Goal: Navigation & Orientation: Find specific page/section

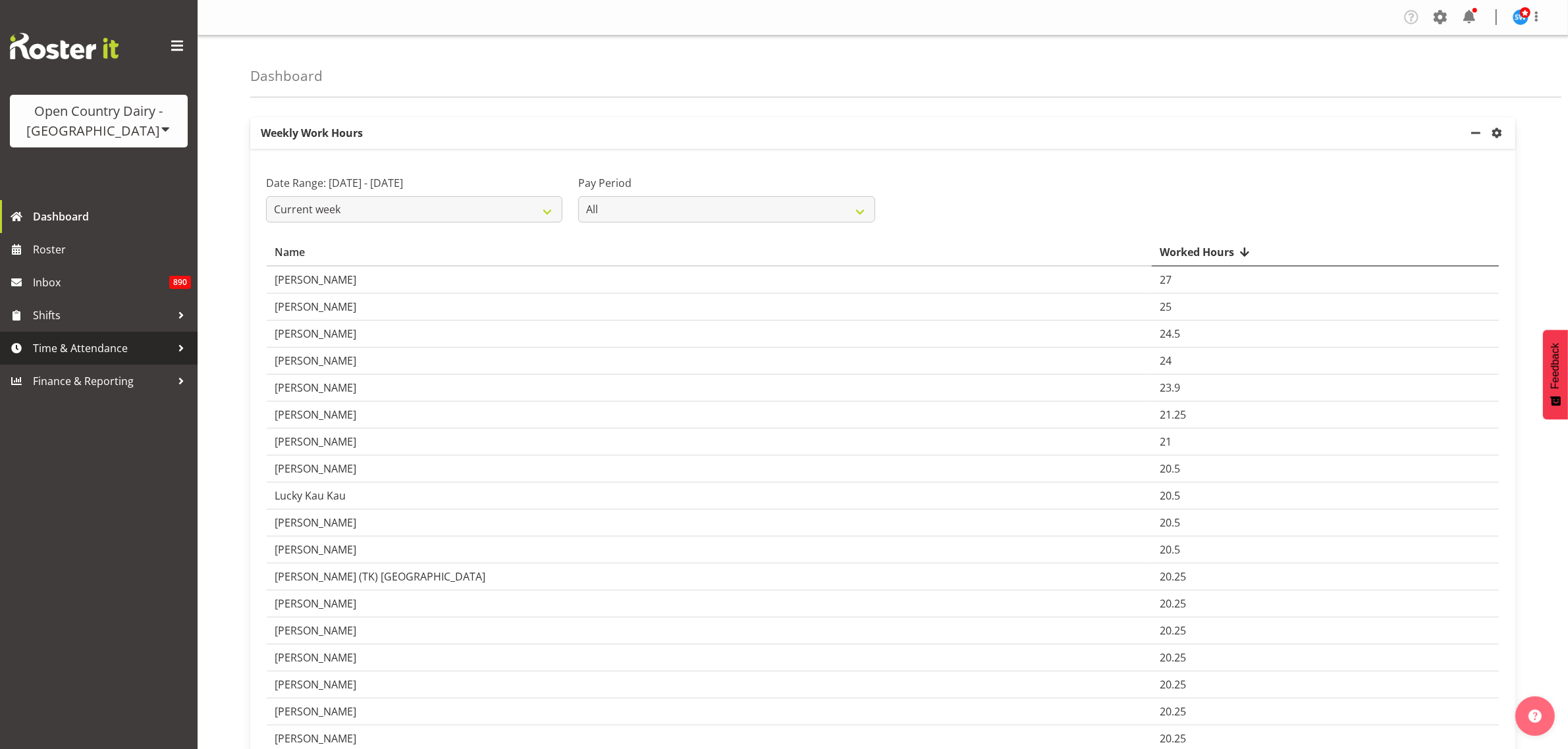
click at [69, 349] on span "Time & Attendance" at bounding box center [102, 348] width 139 height 20
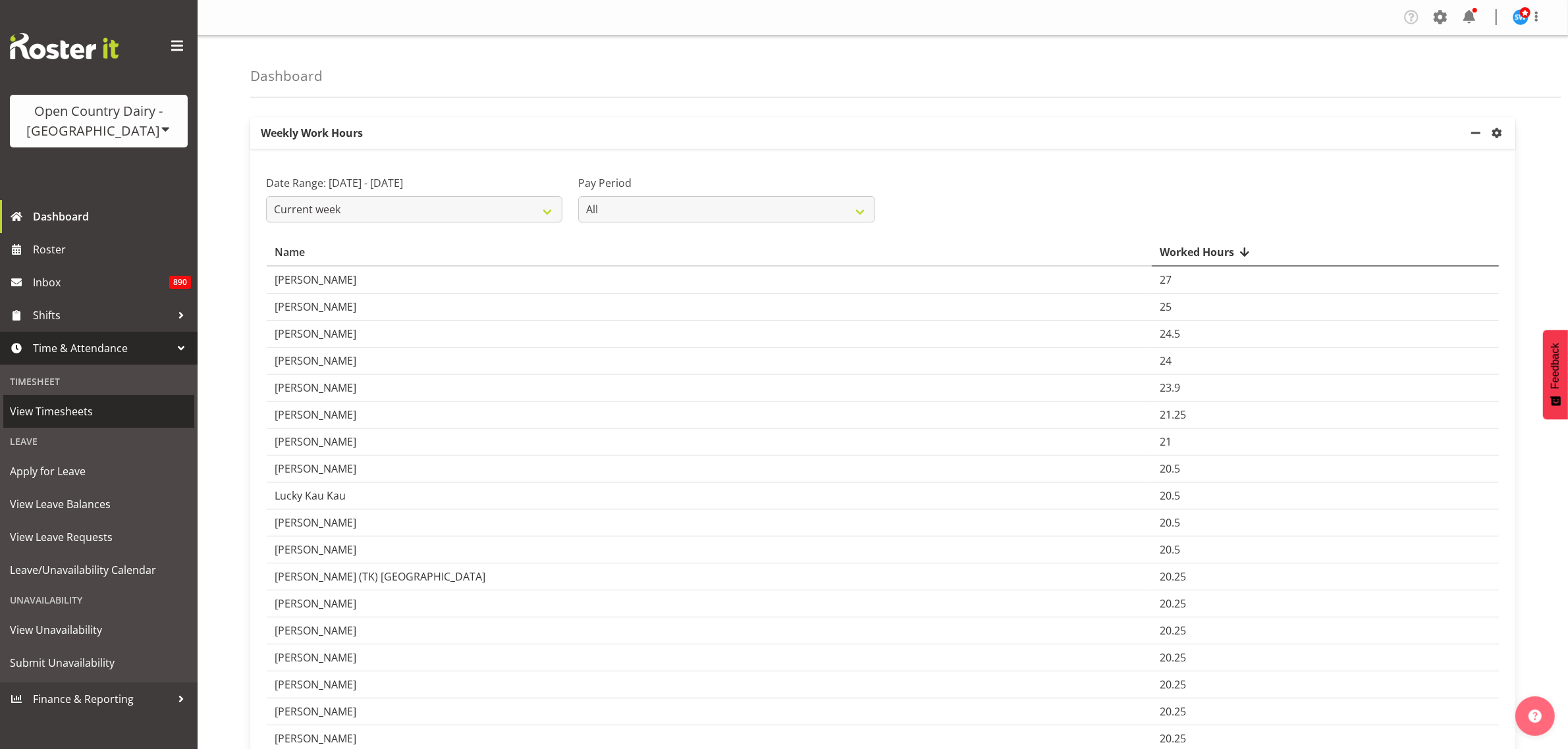
click at [80, 410] on span "View Timesheets" at bounding box center [98, 411] width 178 height 20
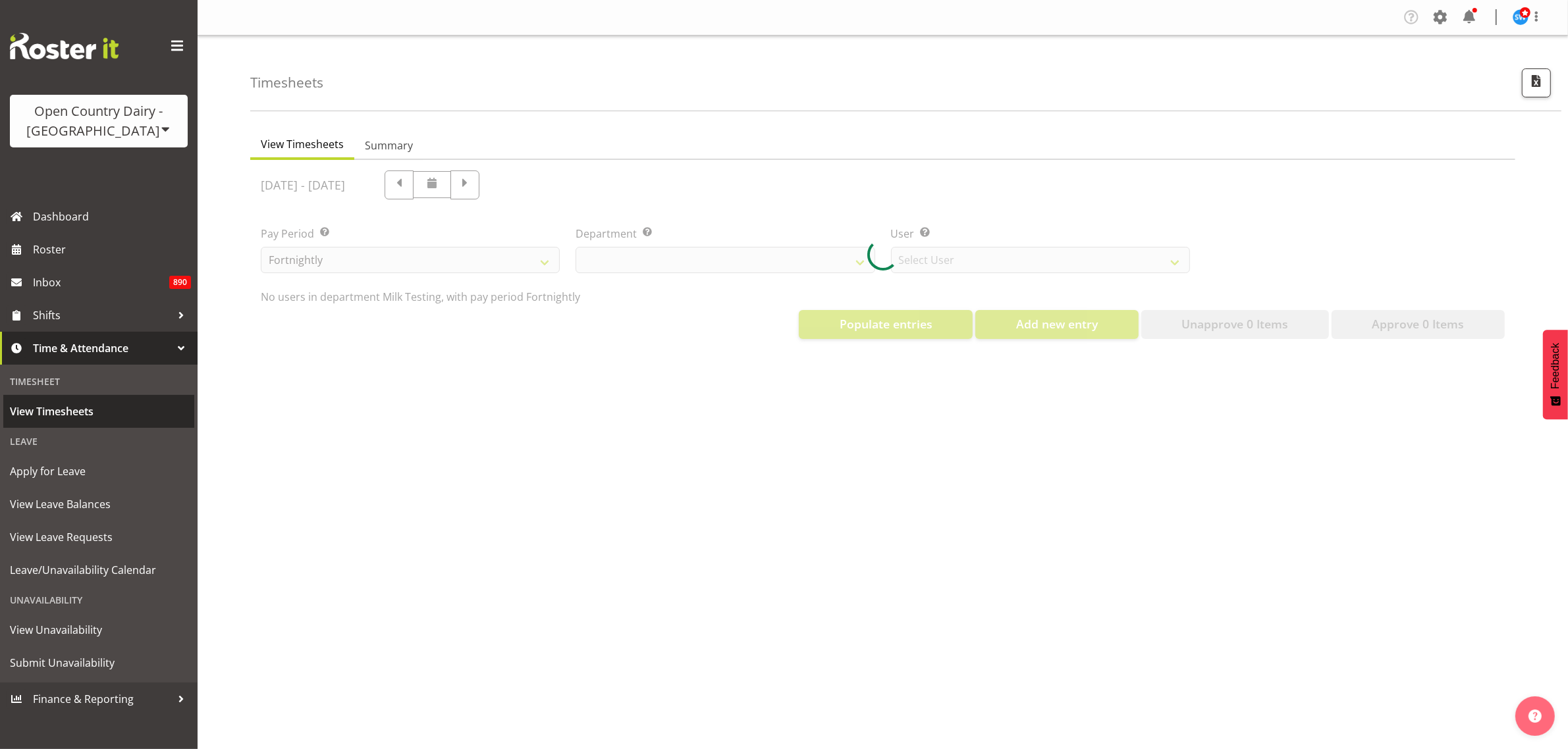
select select "733"
select select "7414"
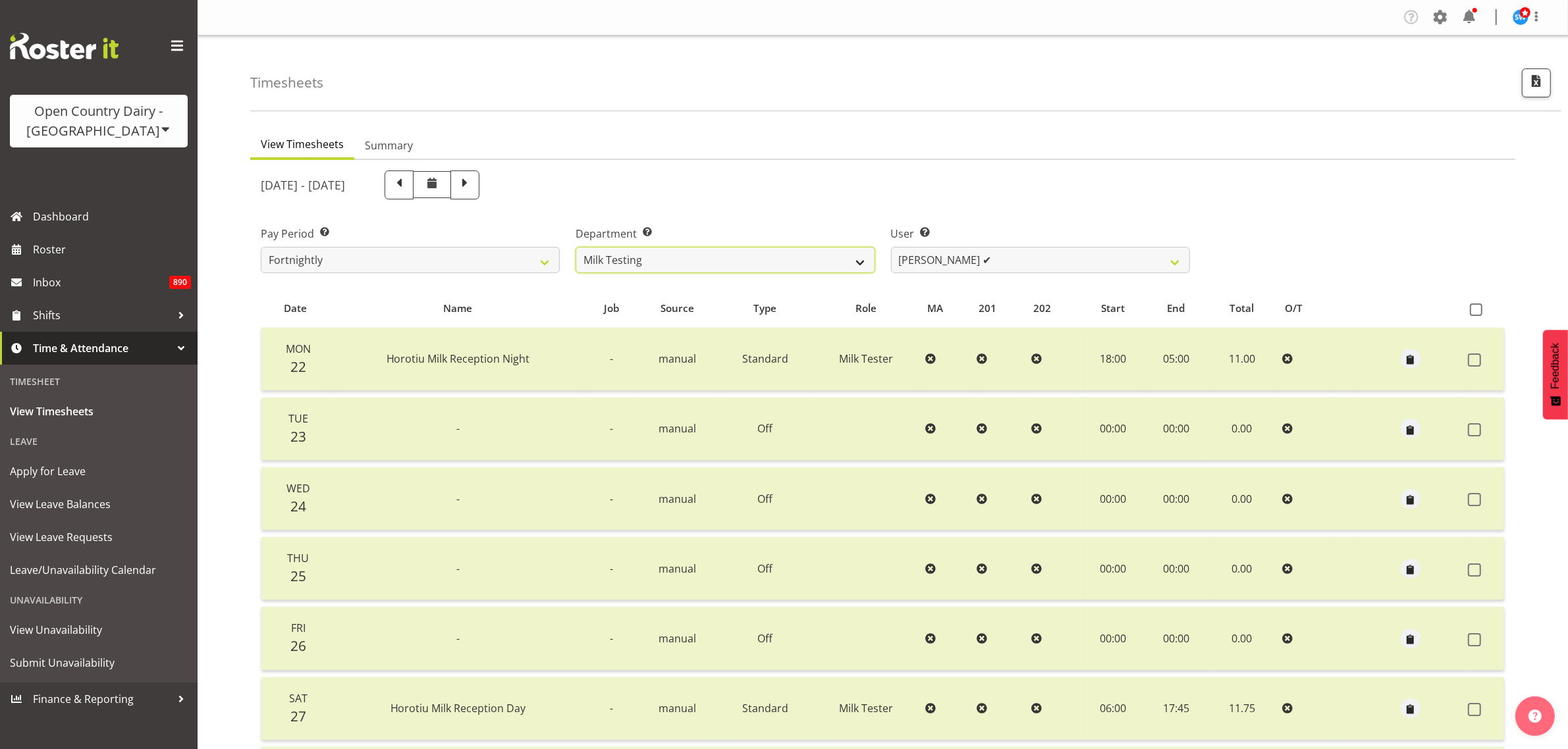
click at [858, 267] on select "701 702 703 704 705 706 707 708 709 710 711 712 713 714 715 716 717 718 719 720" at bounding box center [725, 260] width 299 height 26
select select "731"
click at [576, 247] on select "701 702 703 704 705 706 707 708 709 710 711 712 713 714 715 716 717 718 719 720" at bounding box center [725, 260] width 299 height 26
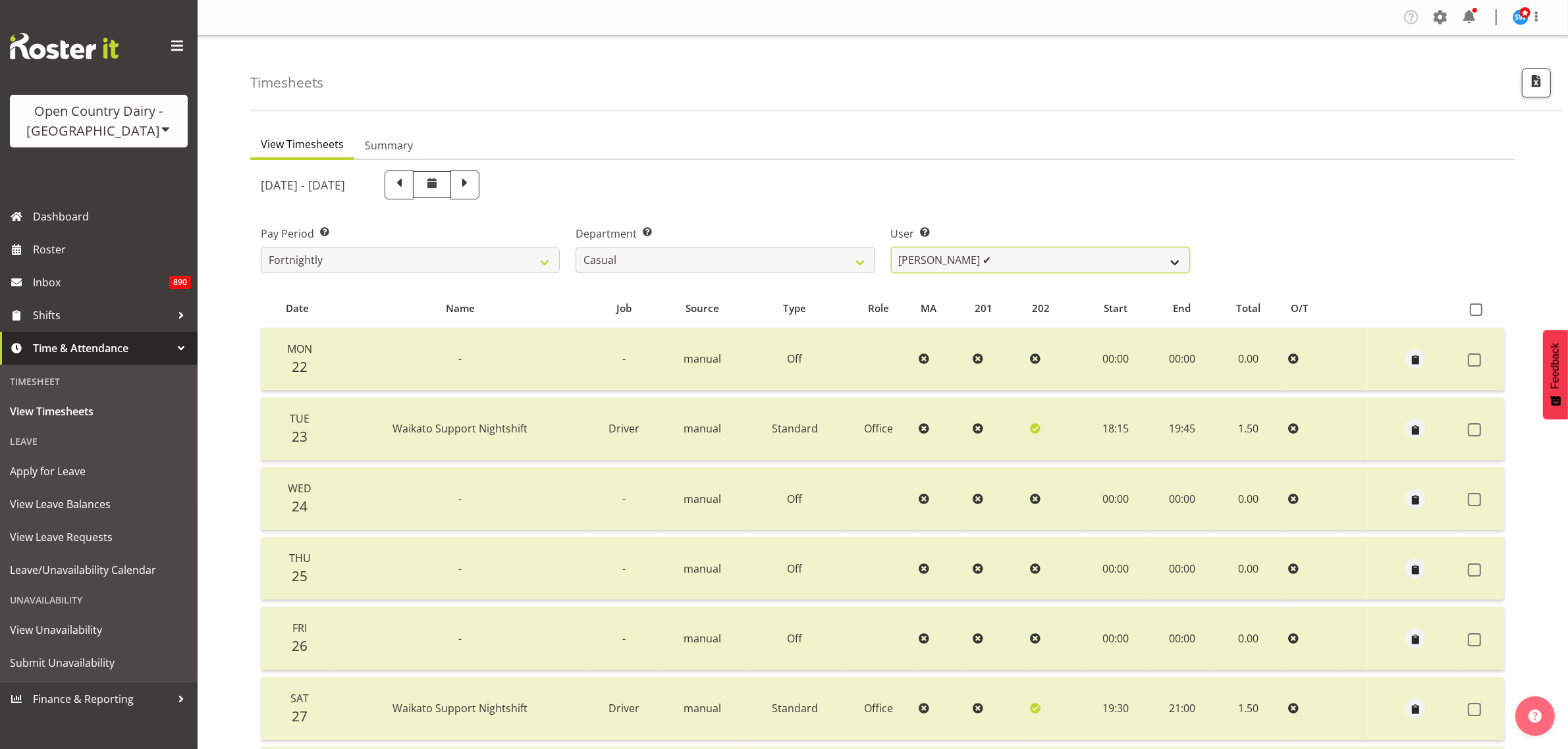
click at [1164, 262] on select "[PERSON_NAME] ✔ [PERSON_NAME] ✔ [PERSON_NAME] ✔ [PERSON_NAME] ✔" at bounding box center [1039, 260] width 299 height 26
select select "11182"
click at [890, 247] on select "[PERSON_NAME] ✔ [PERSON_NAME] ✔ [PERSON_NAME] ✔ [PERSON_NAME] ✔" at bounding box center [1039, 260] width 299 height 26
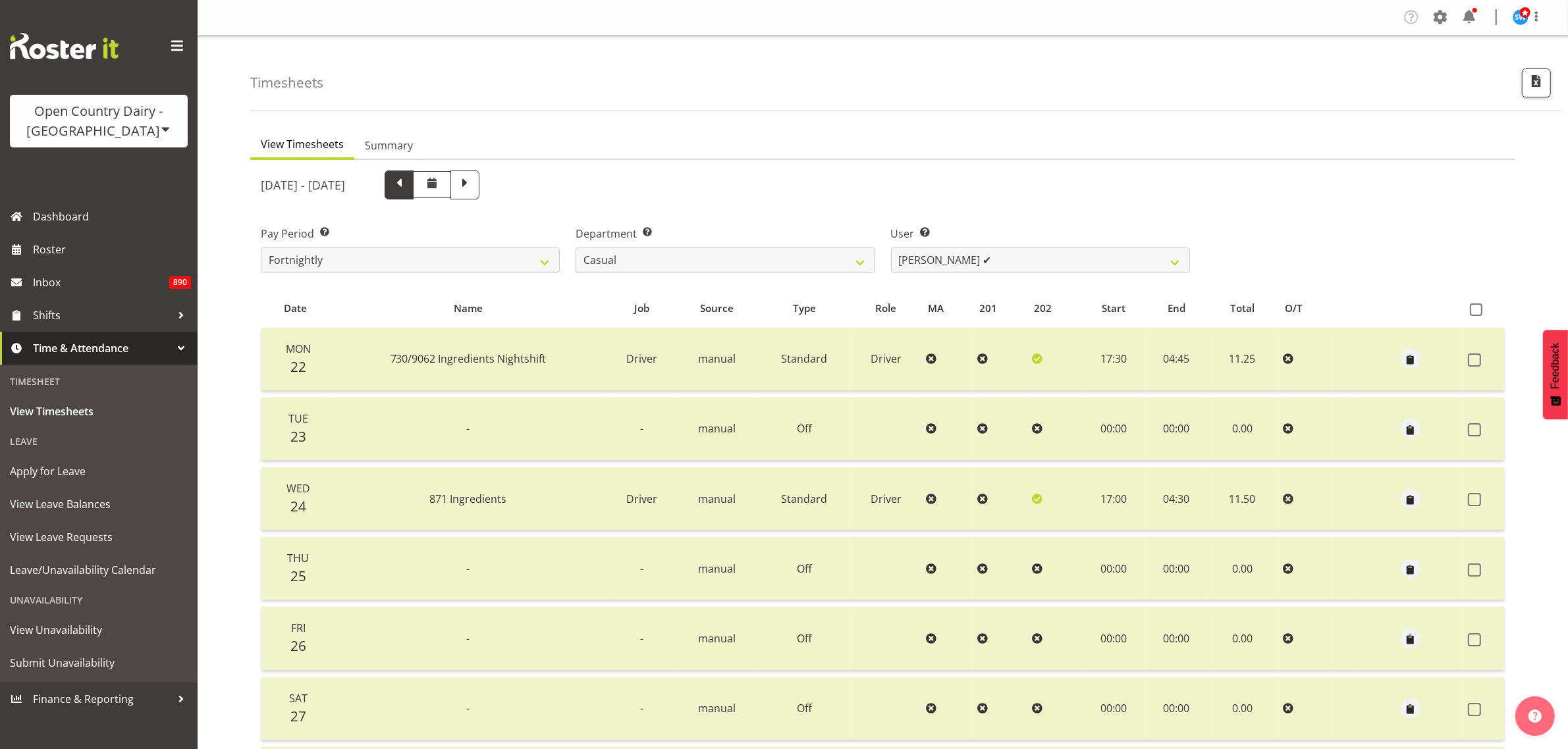
click at [408, 188] on span at bounding box center [399, 184] width 17 height 17
select select
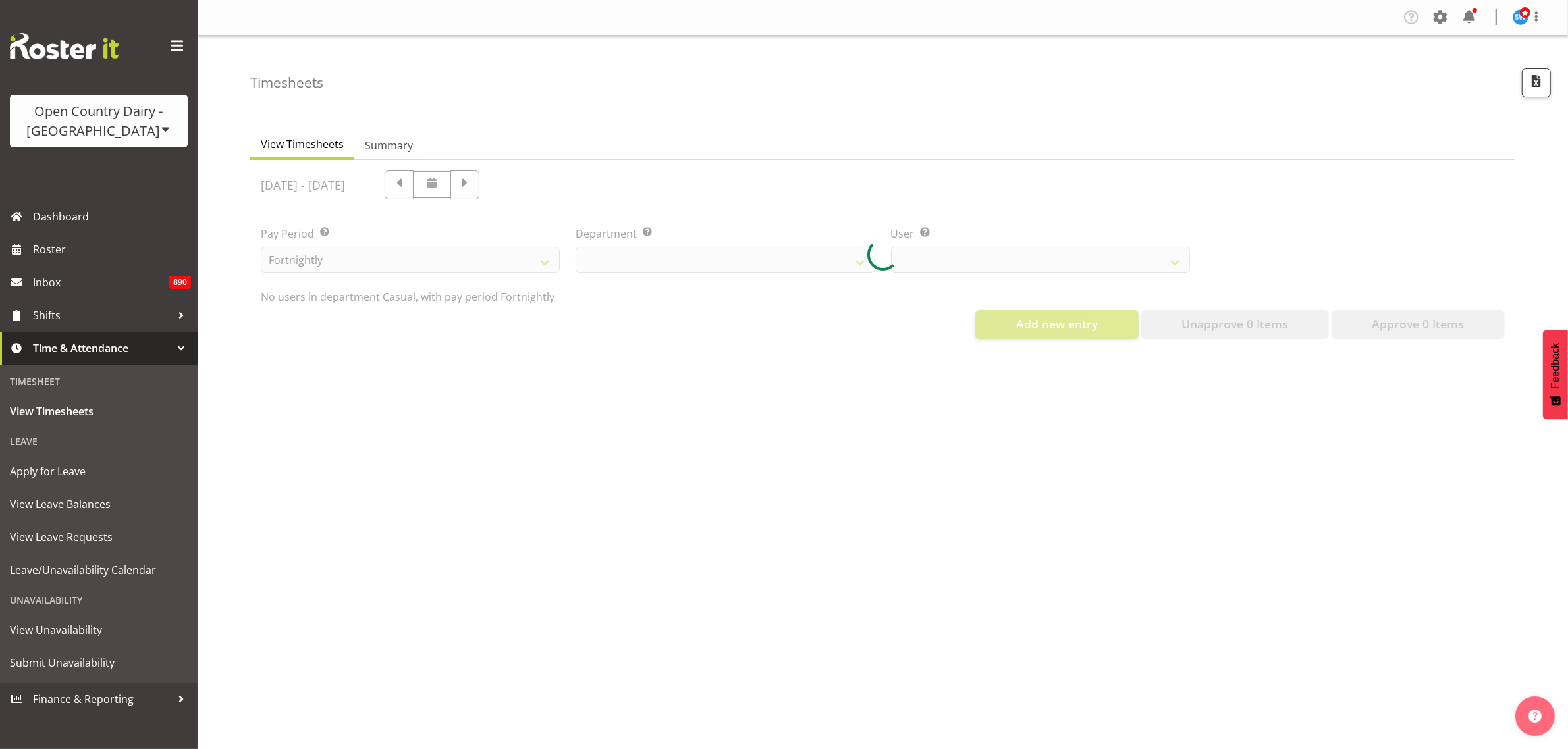
select select "731"
select select "11182"
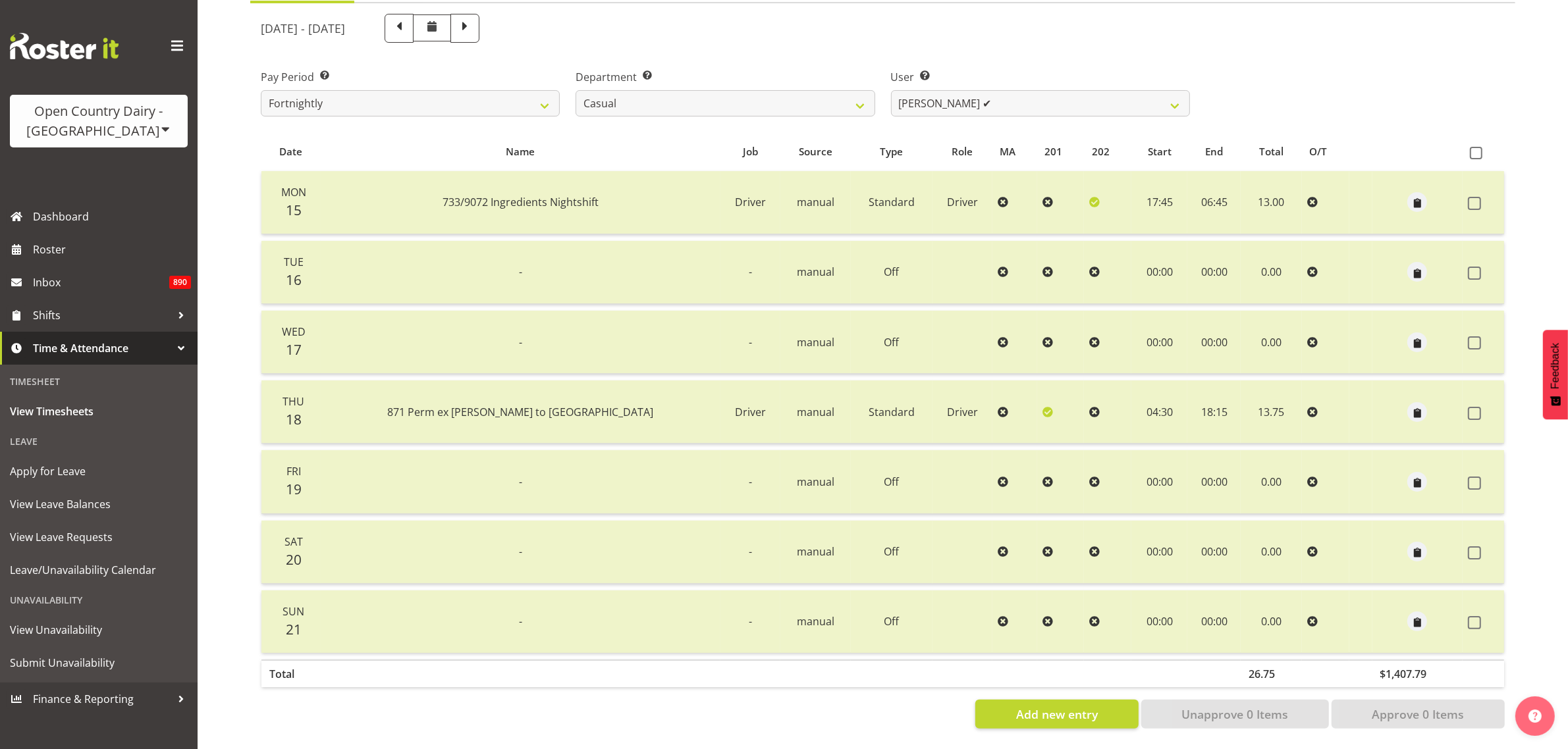
scroll to position [169, 0]
click at [473, 19] on span at bounding box center [465, 27] width 17 height 17
select select
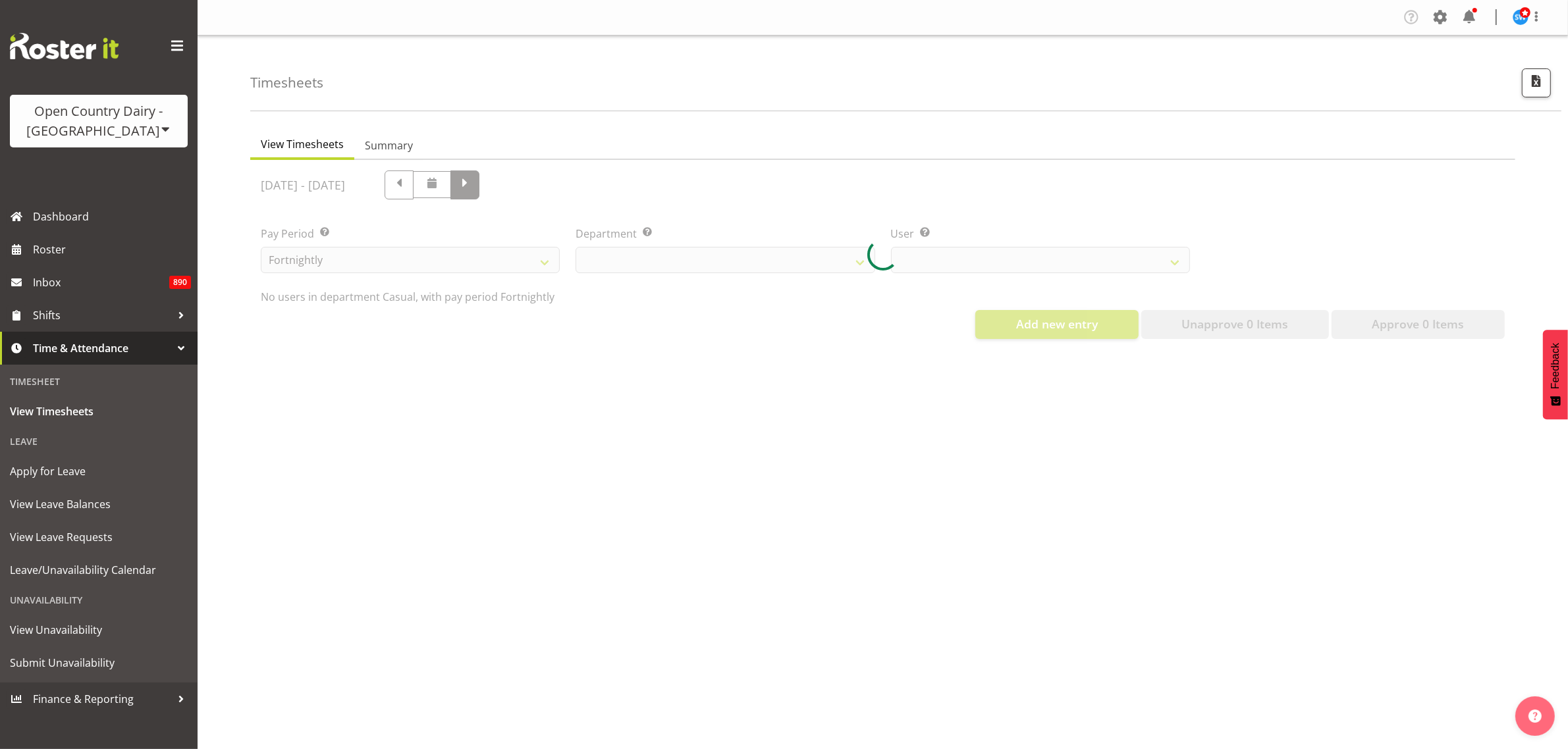
scroll to position [0, 0]
select select "731"
select select "11182"
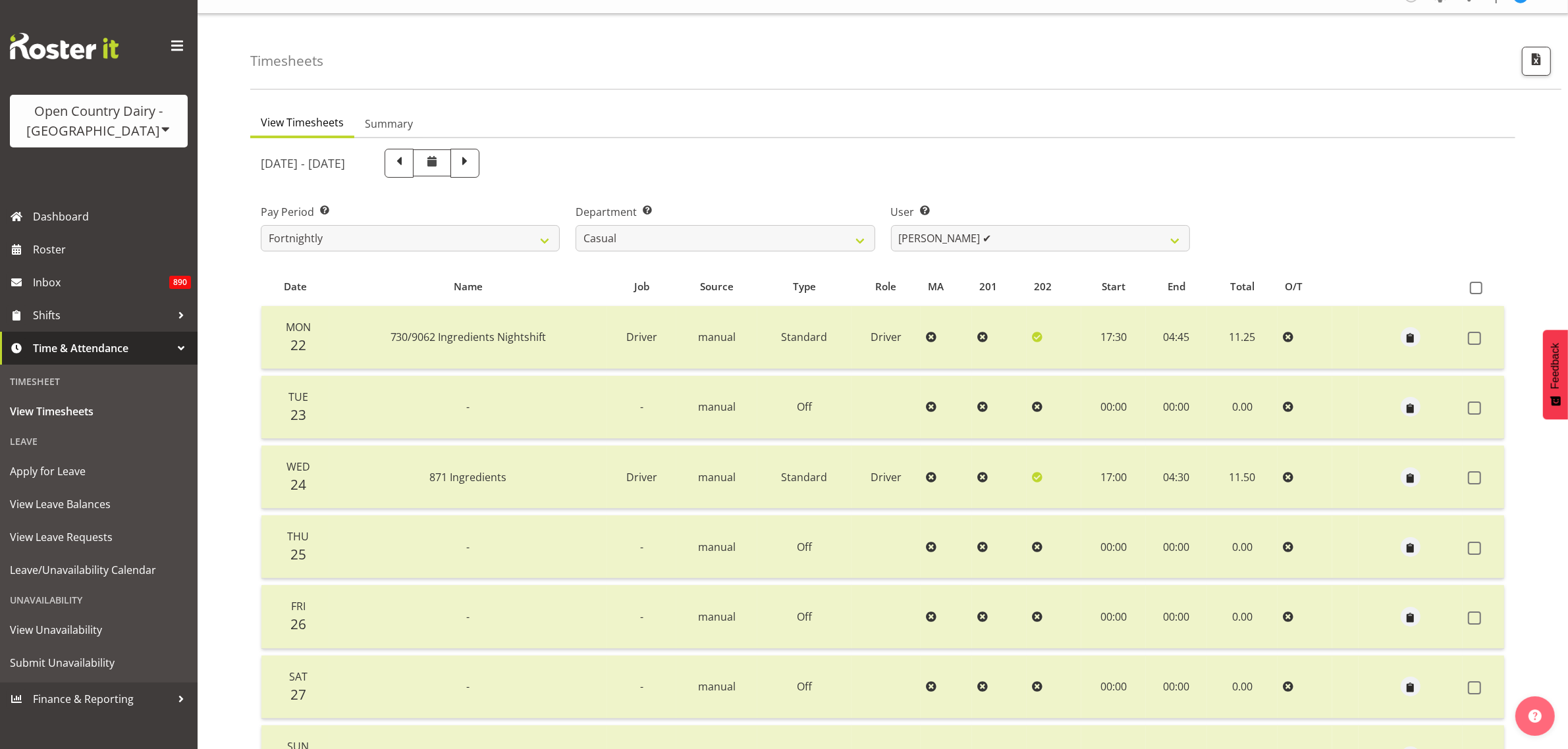
scroll to position [4, 0]
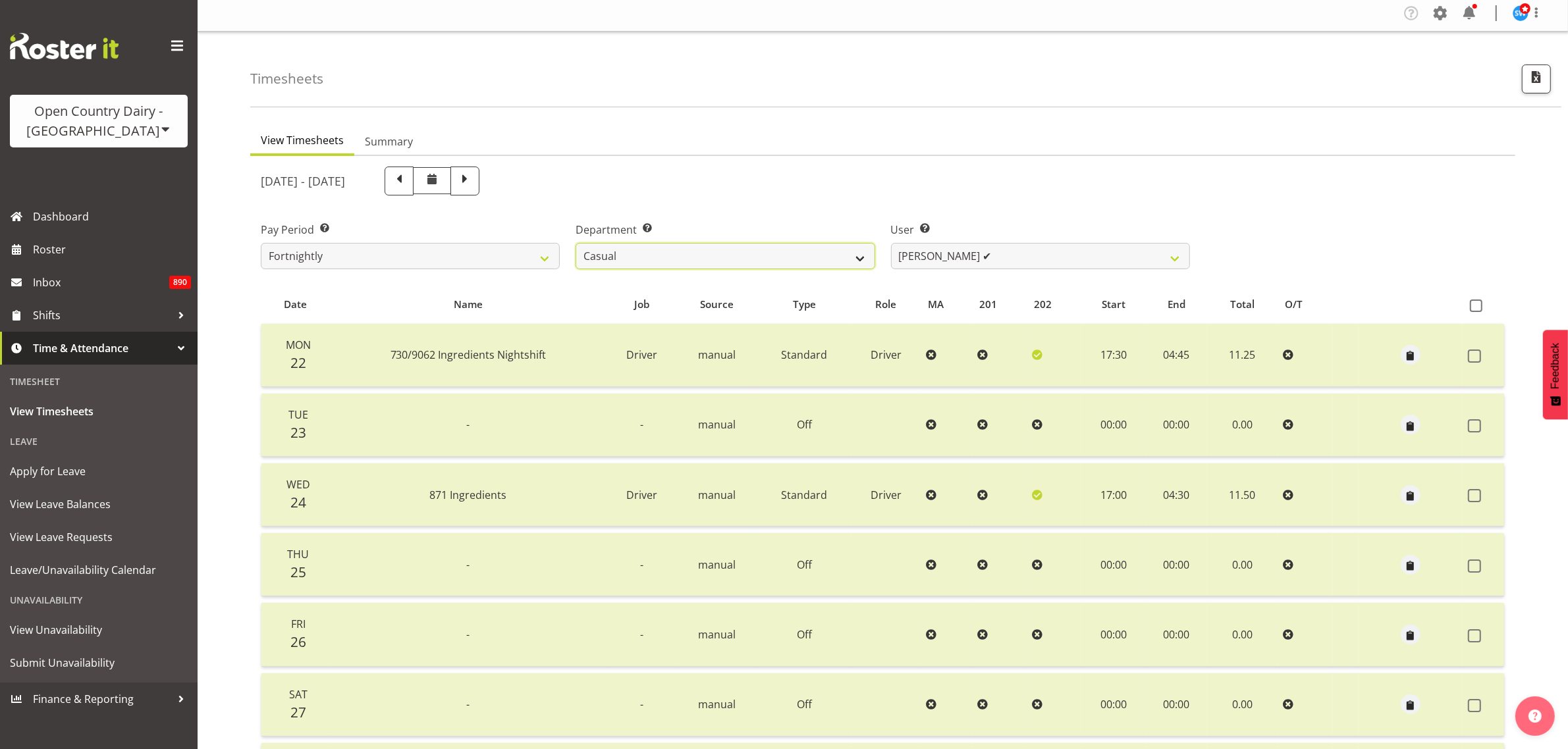
click at [841, 261] on select "701 702 703 704 705 706 707 708 709 710 711 712 713 714 715 716 717 718 719 720" at bounding box center [725, 256] width 299 height 26
select select "717"
click at [576, 243] on select "701 702 703 704 705 706 707 708 709 710 711 712 713 714 715 716 717 718 719 720" at bounding box center [725, 256] width 299 height 26
select select "8496"
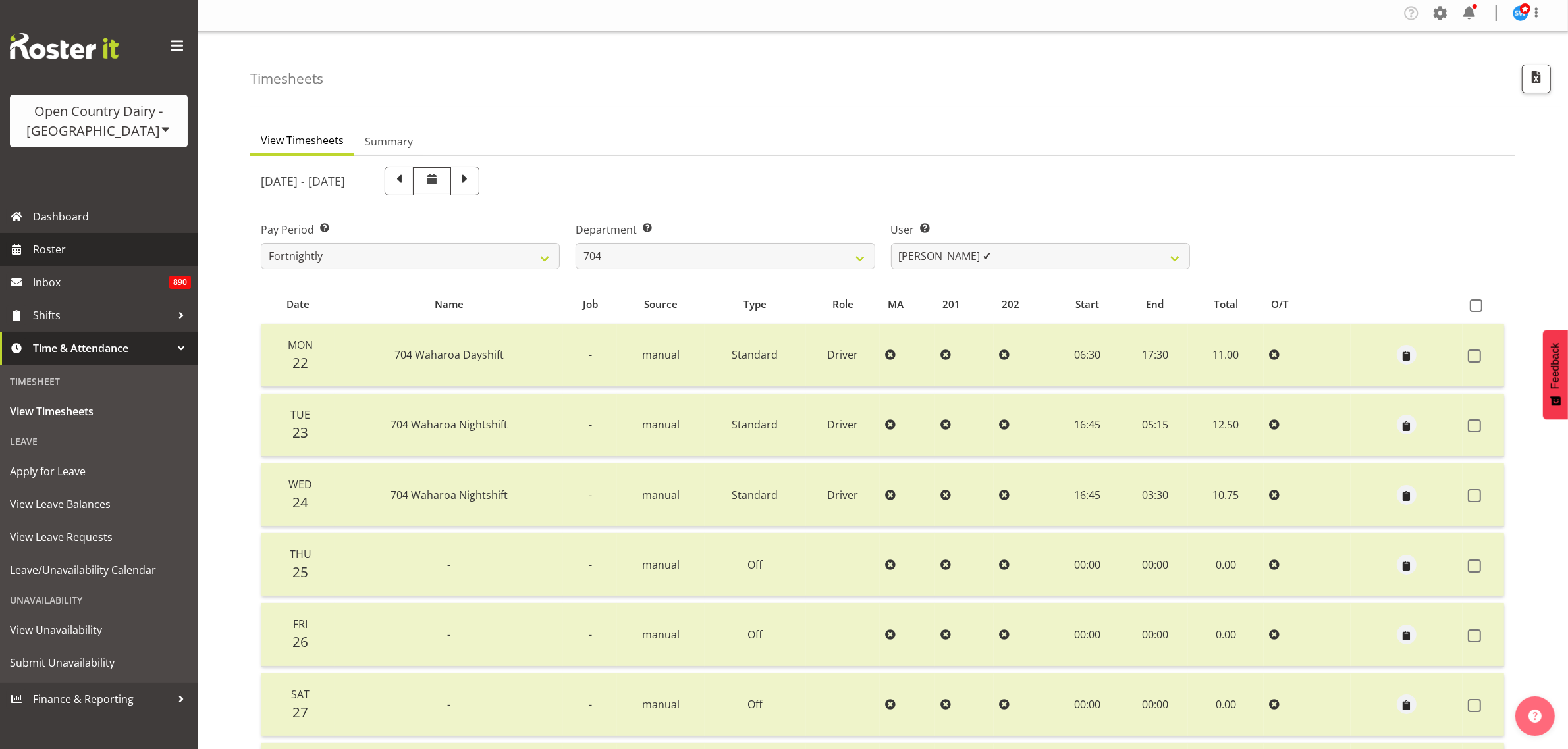
click at [55, 246] on span "Roster" at bounding box center [112, 249] width 158 height 20
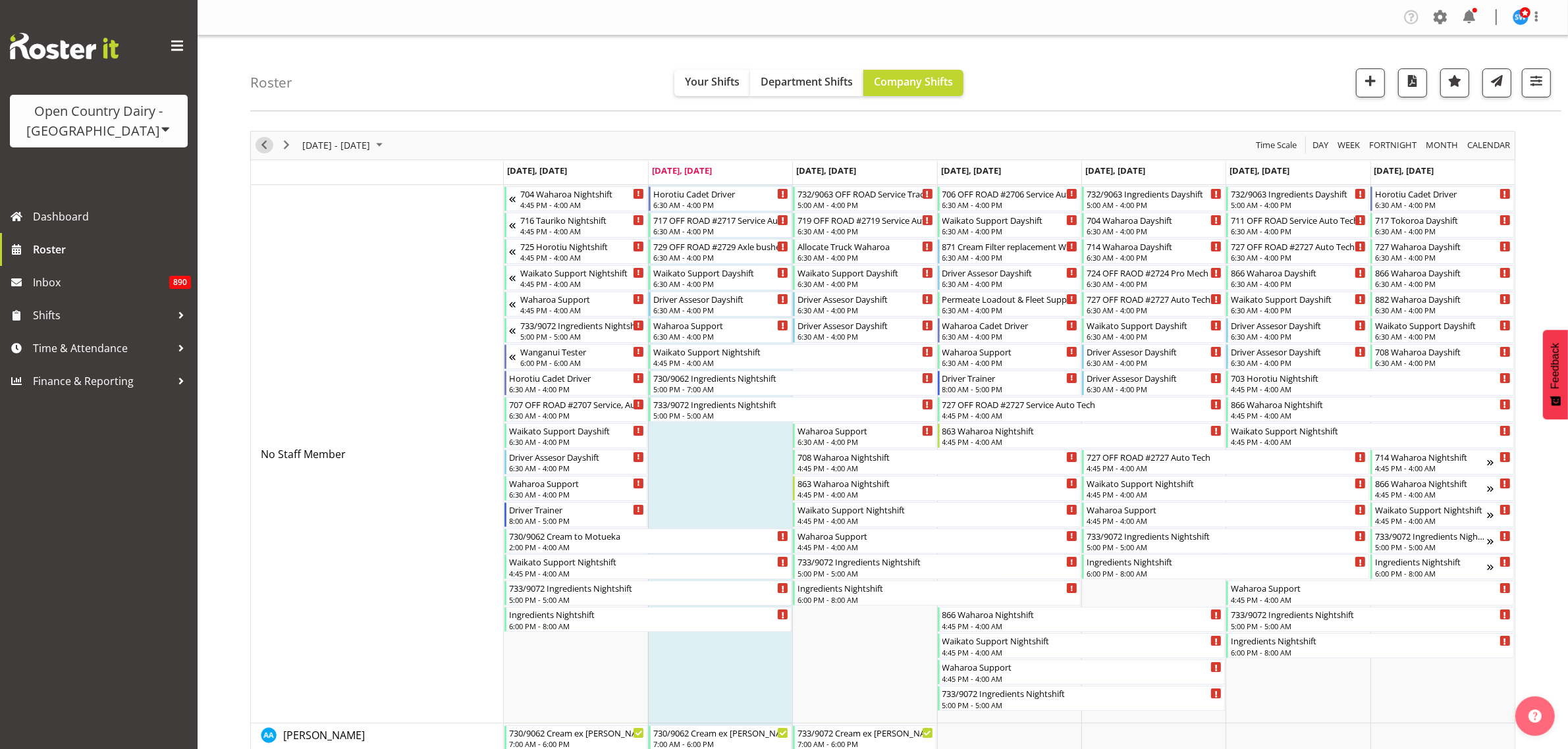
click at [268, 143] on span "Previous" at bounding box center [264, 144] width 16 height 16
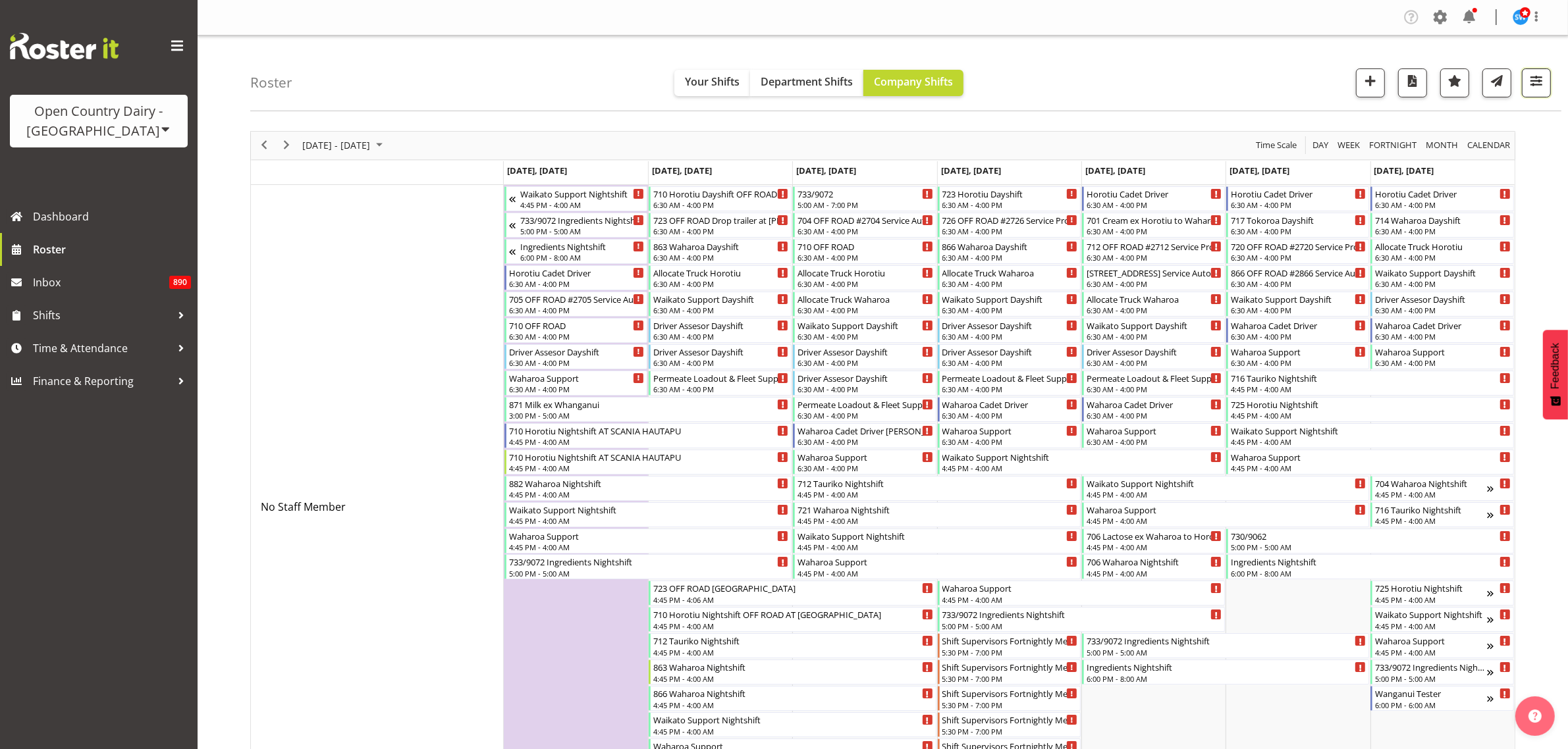
click at [1538, 86] on span "button" at bounding box center [1536, 81] width 17 height 17
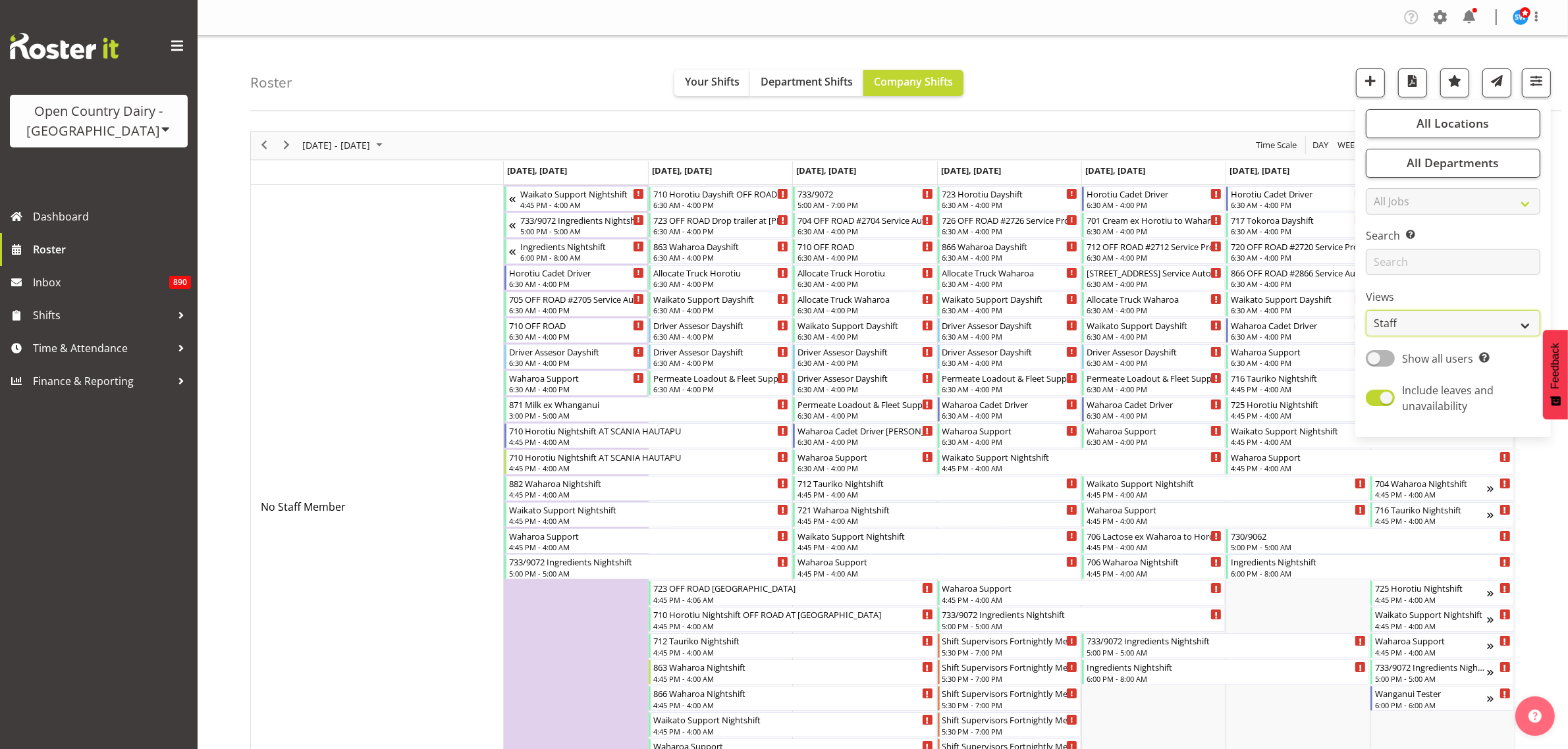
click at [1499, 319] on select "Staff Role Shift - Horizontal Shift - Vertical Staff - Location" at bounding box center [1452, 323] width 174 height 26
click at [1366, 310] on select "Staff Role Shift - Horizontal Shift - Vertical Staff - Location" at bounding box center [1452, 323] width 174 height 26
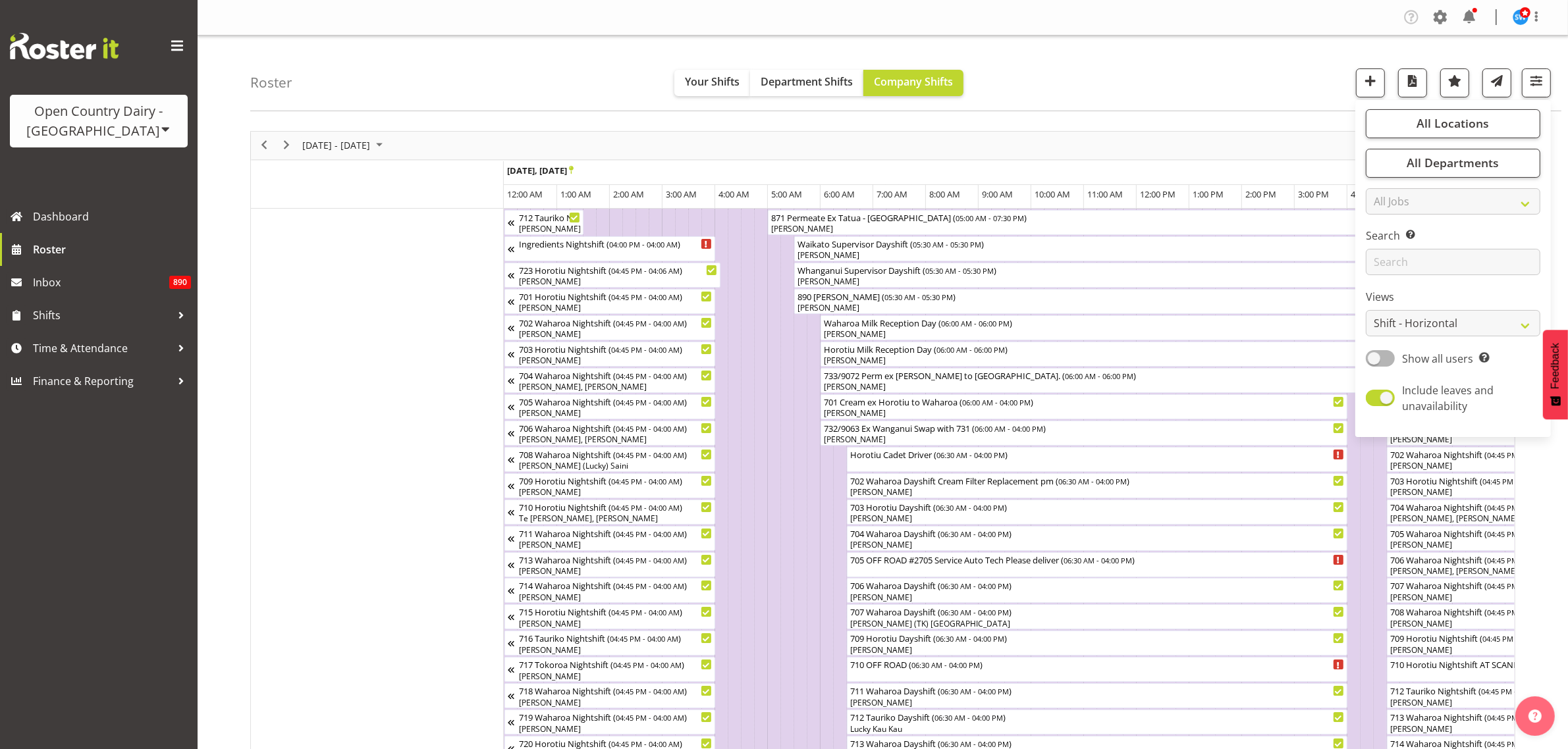
click at [1276, 75] on div "Roster Your Shifts Department Shifts Company Shifts All Locations Clear Ingredi…" at bounding box center [906, 73] width 1311 height 75
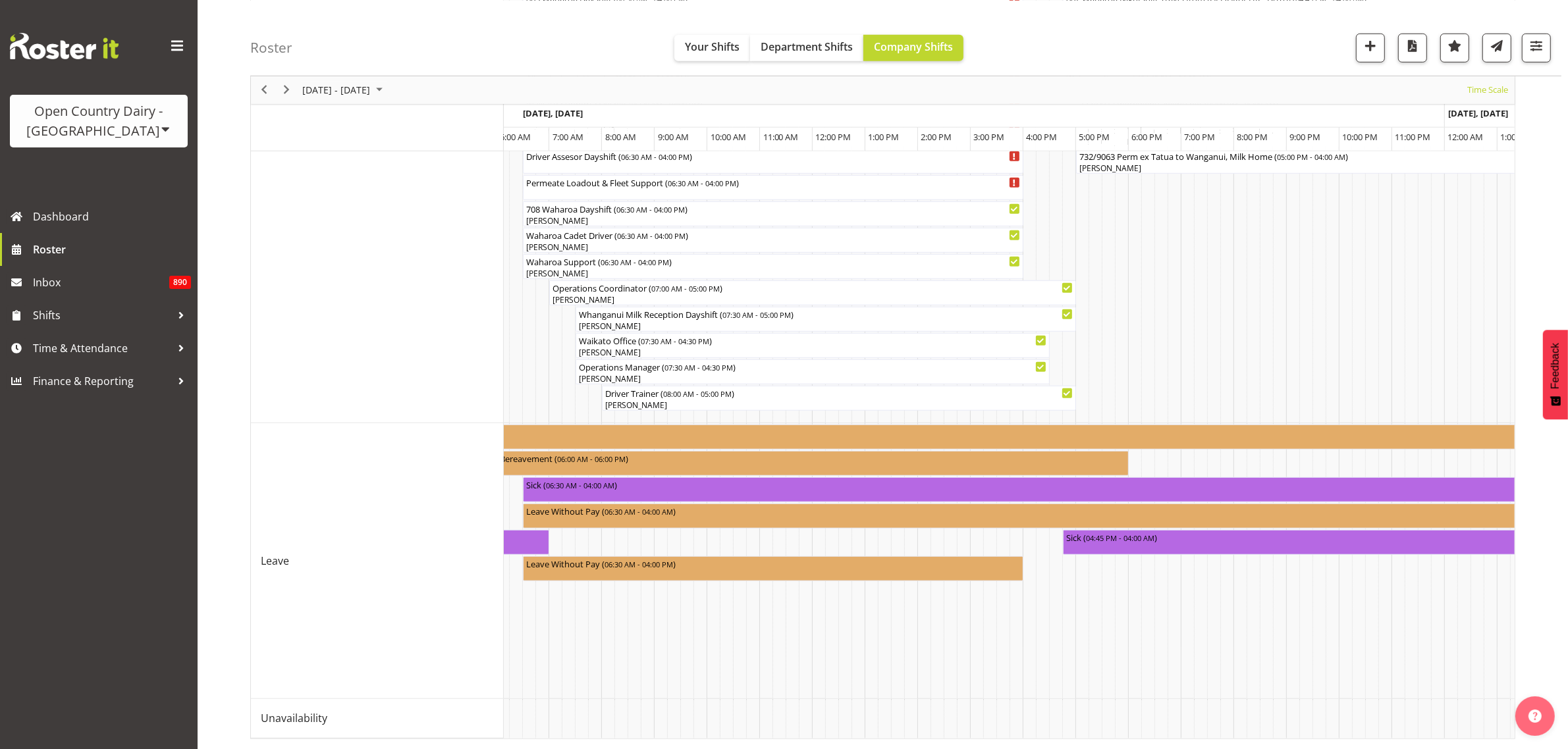
scroll to position [0, 1604]
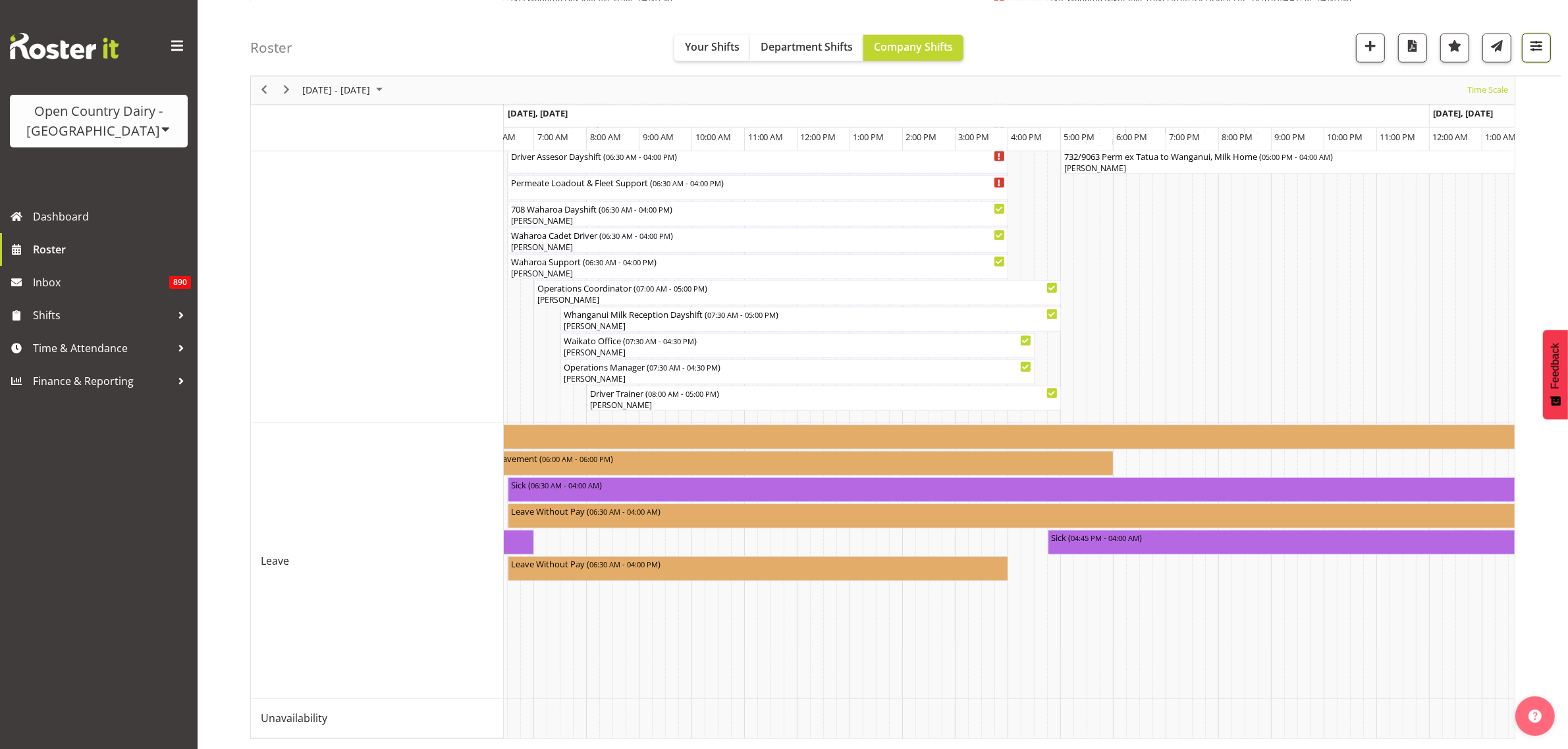
click at [1538, 48] on span "button" at bounding box center [1536, 45] width 17 height 17
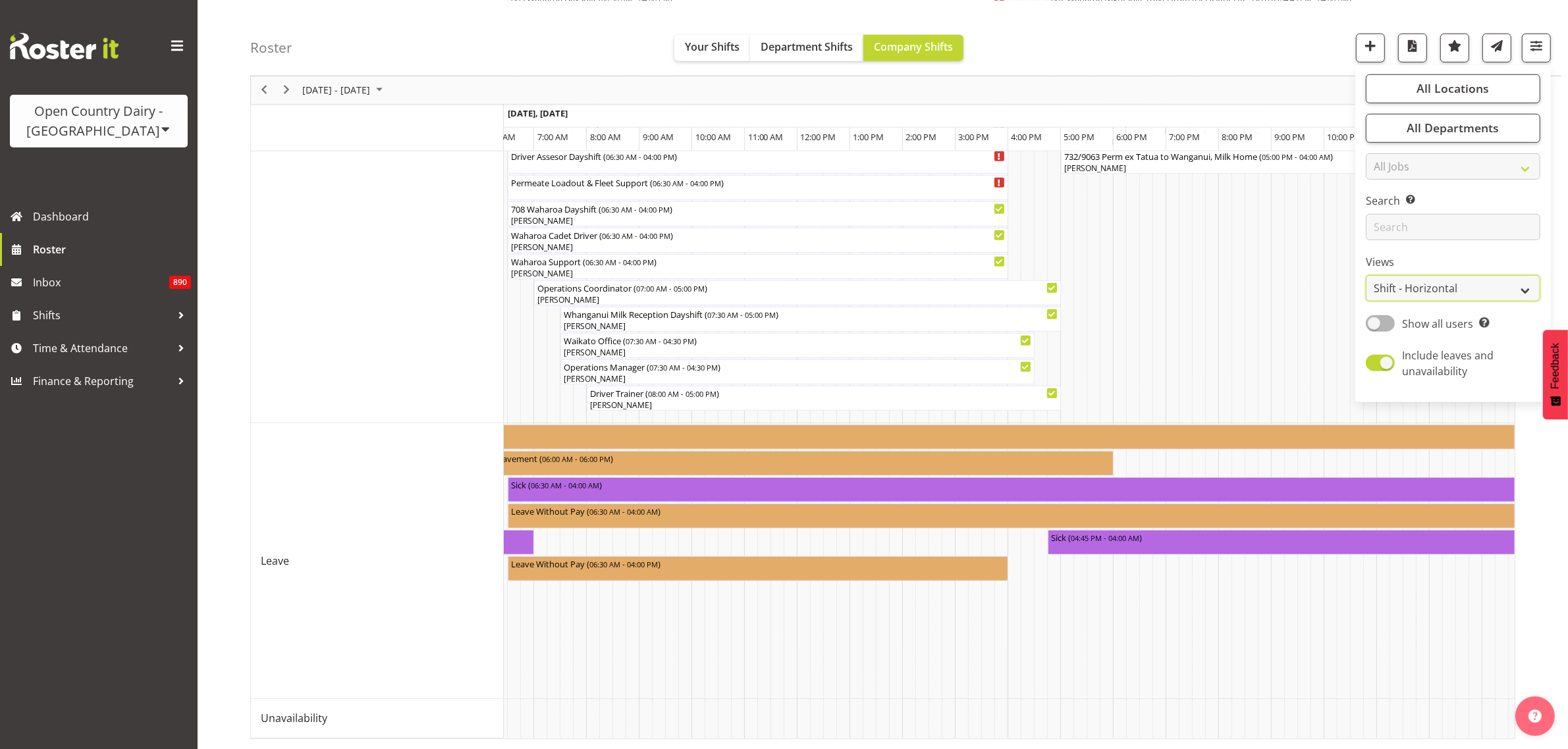
click at [1510, 280] on select "Staff Role Shift - Horizontal Shift - Vertical Staff - Location" at bounding box center [1452, 288] width 174 height 26
select select "staff"
click at [1366, 301] on select "Staff Role Shift - Horizontal Shift - Vertical Staff - Location" at bounding box center [1452, 288] width 174 height 26
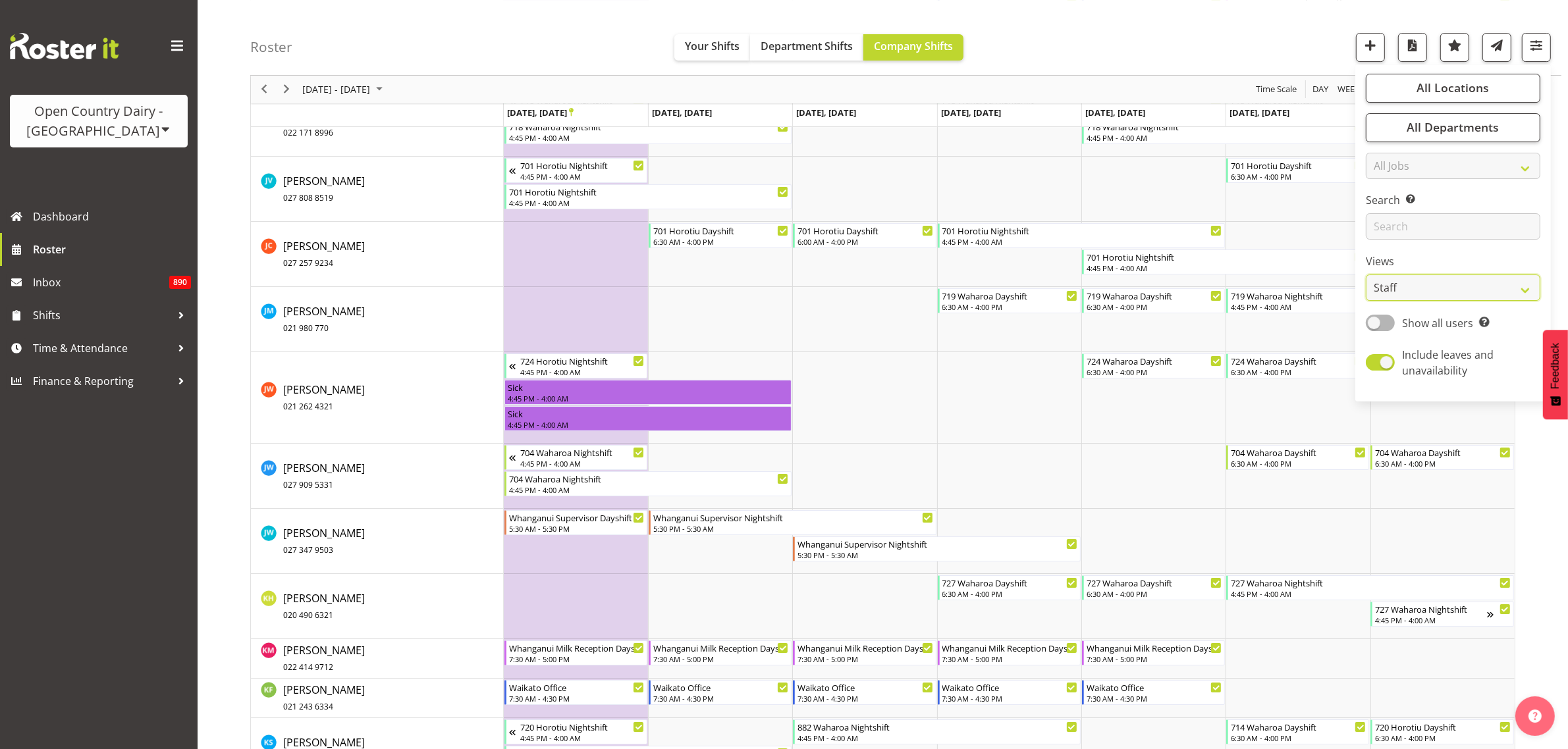
scroll to position [5678, 0]
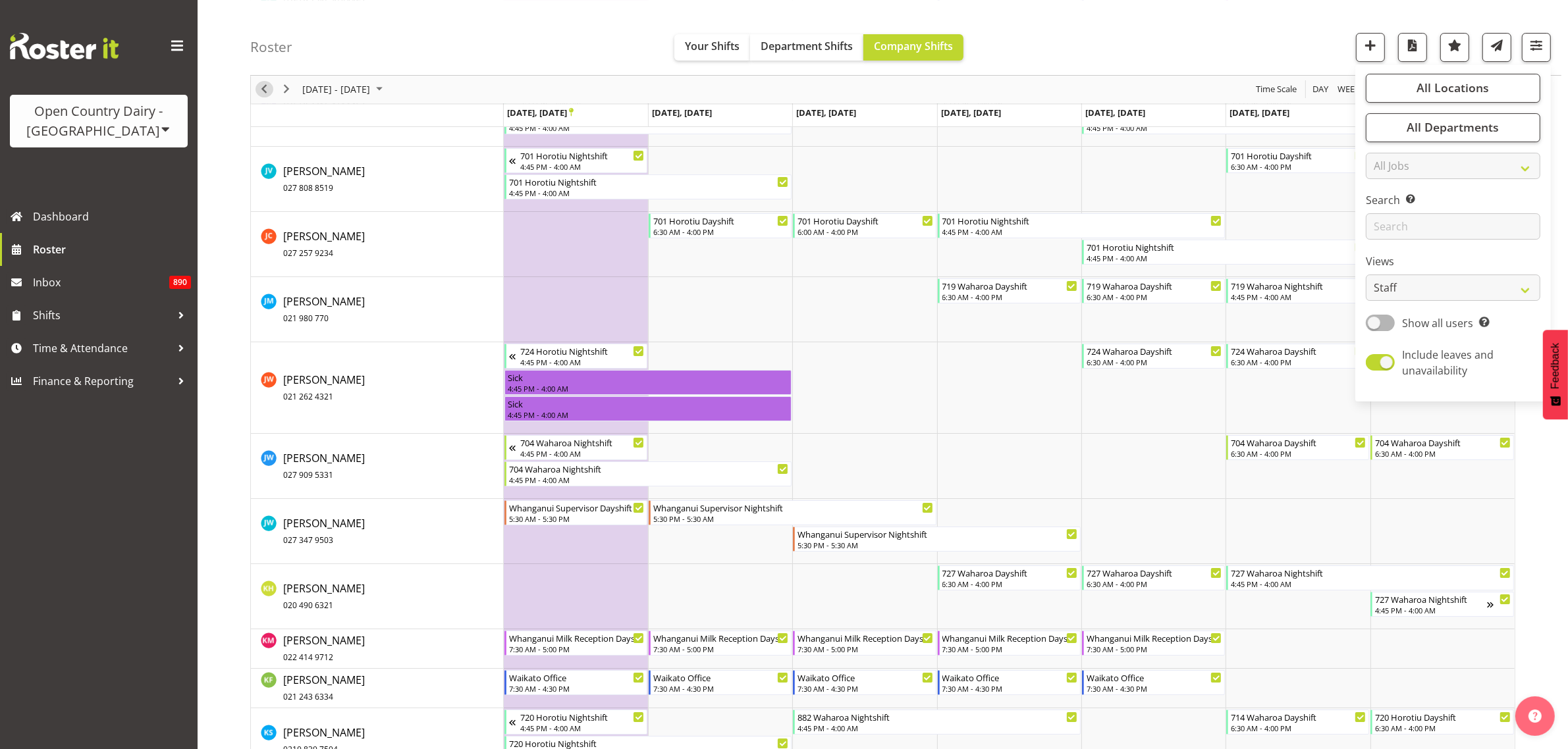
click at [262, 90] on span "Previous" at bounding box center [264, 90] width 16 height 16
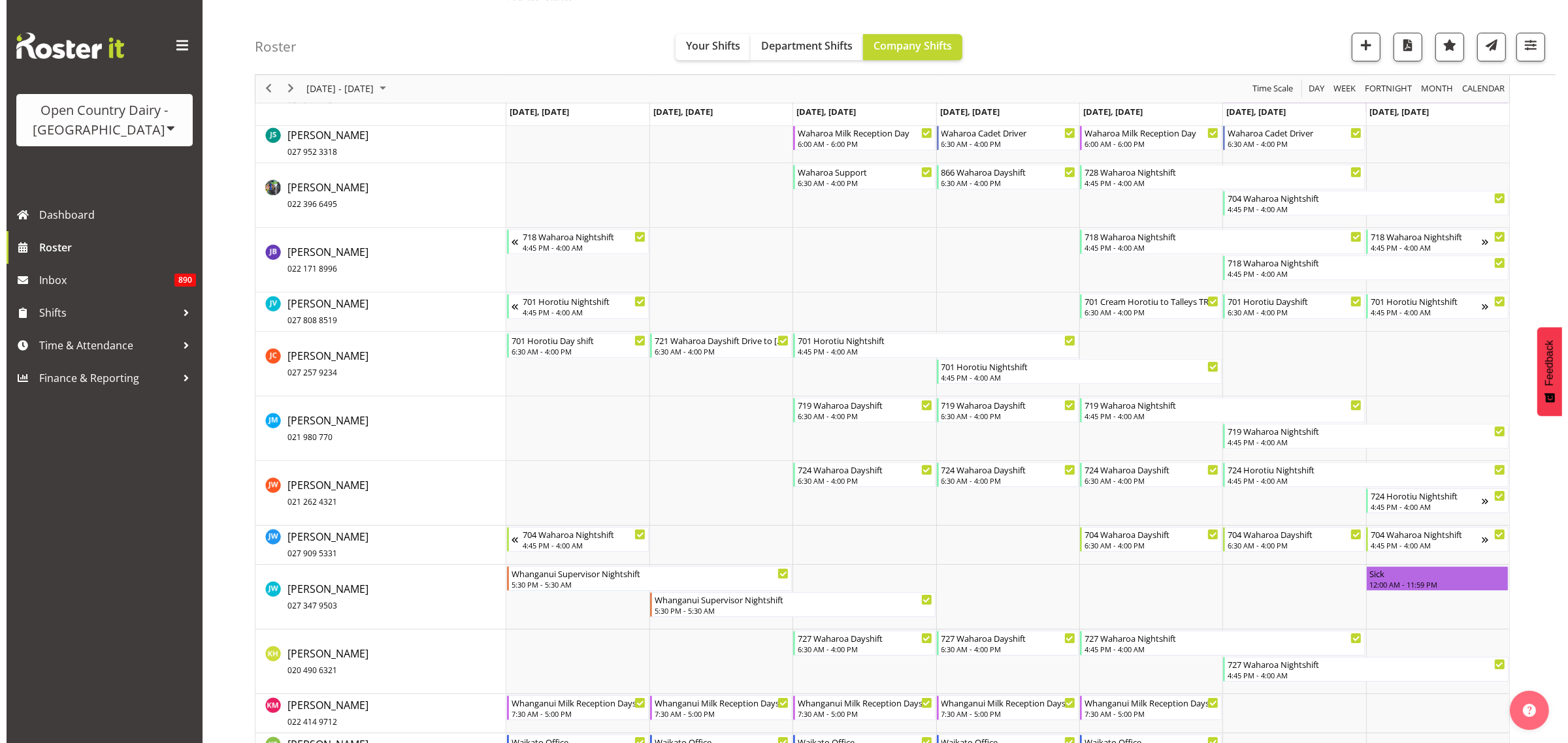
scroll to position [4980, 0]
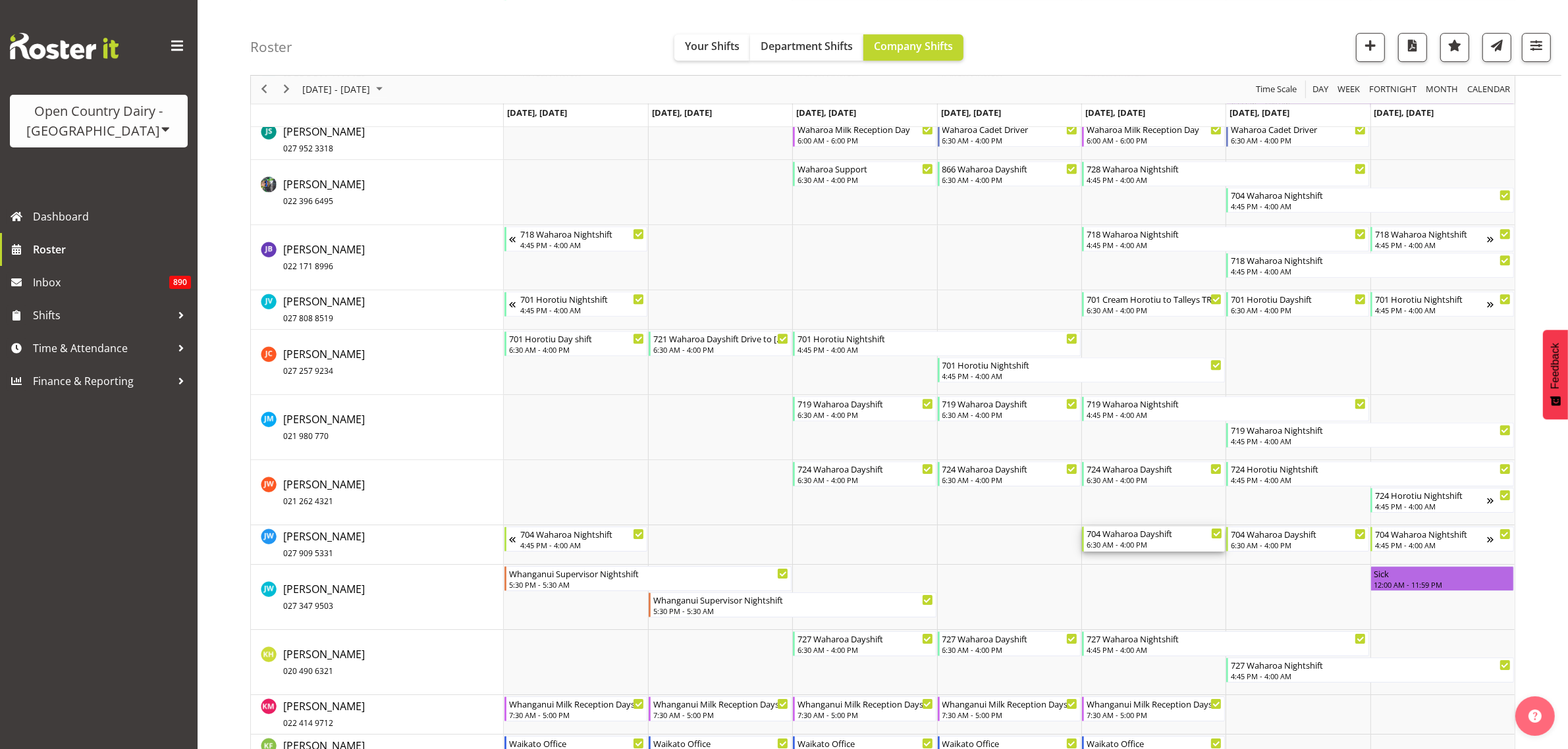
click at [1146, 543] on div "6:30 AM - 4:00 PM" at bounding box center [1154, 544] width 136 height 10
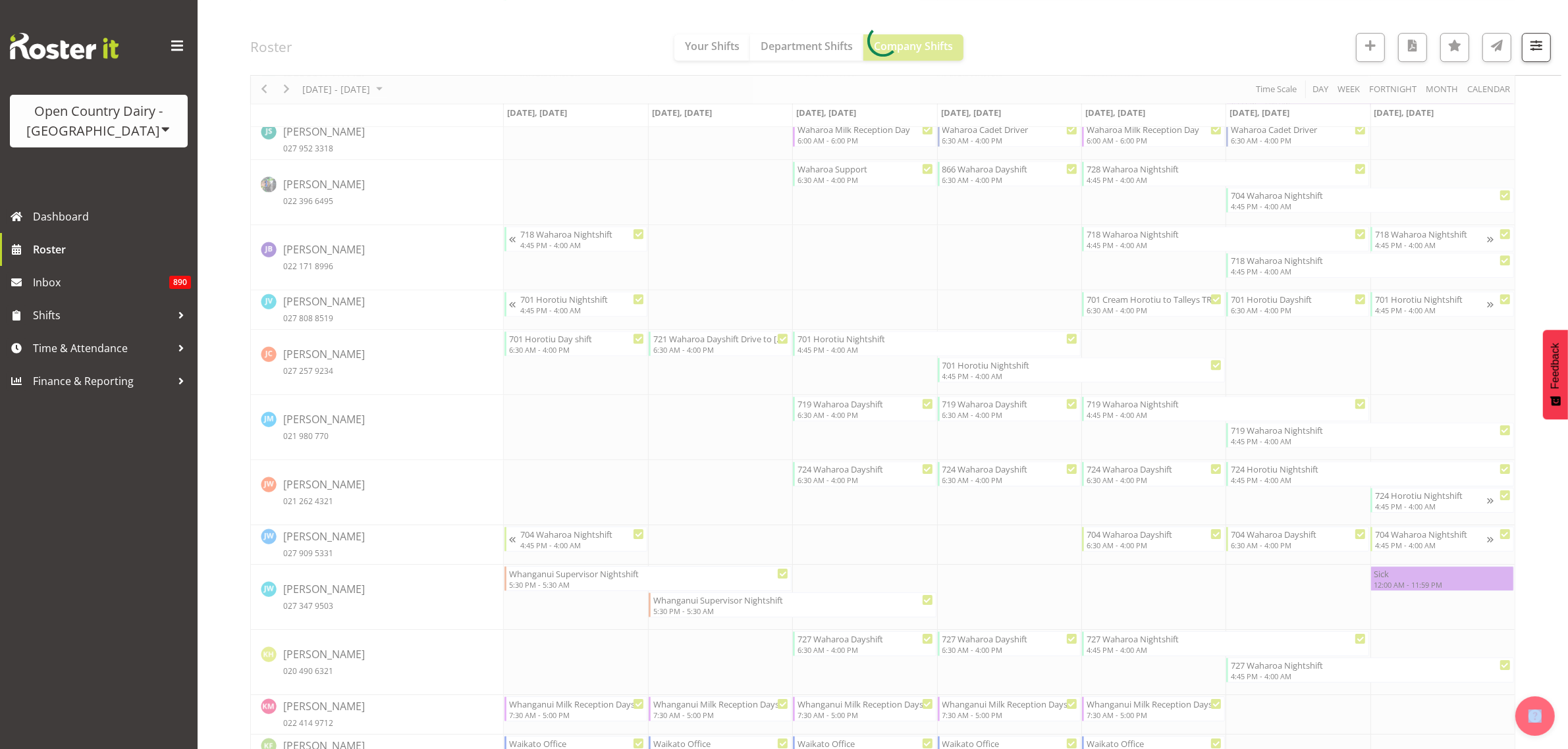
click at [1146, 543] on div at bounding box center [883, 41] width 1265 height 9860
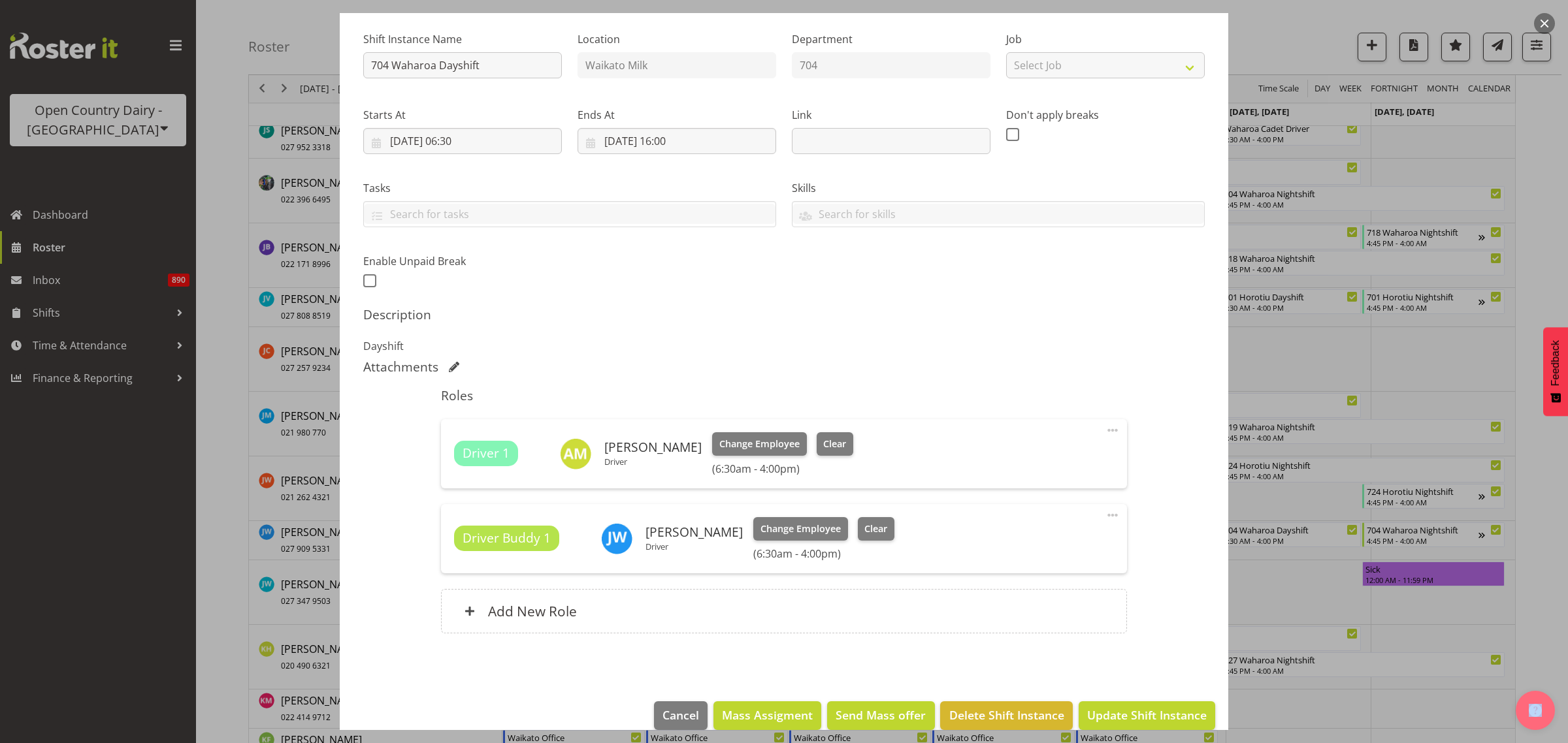
scroll to position [141, 0]
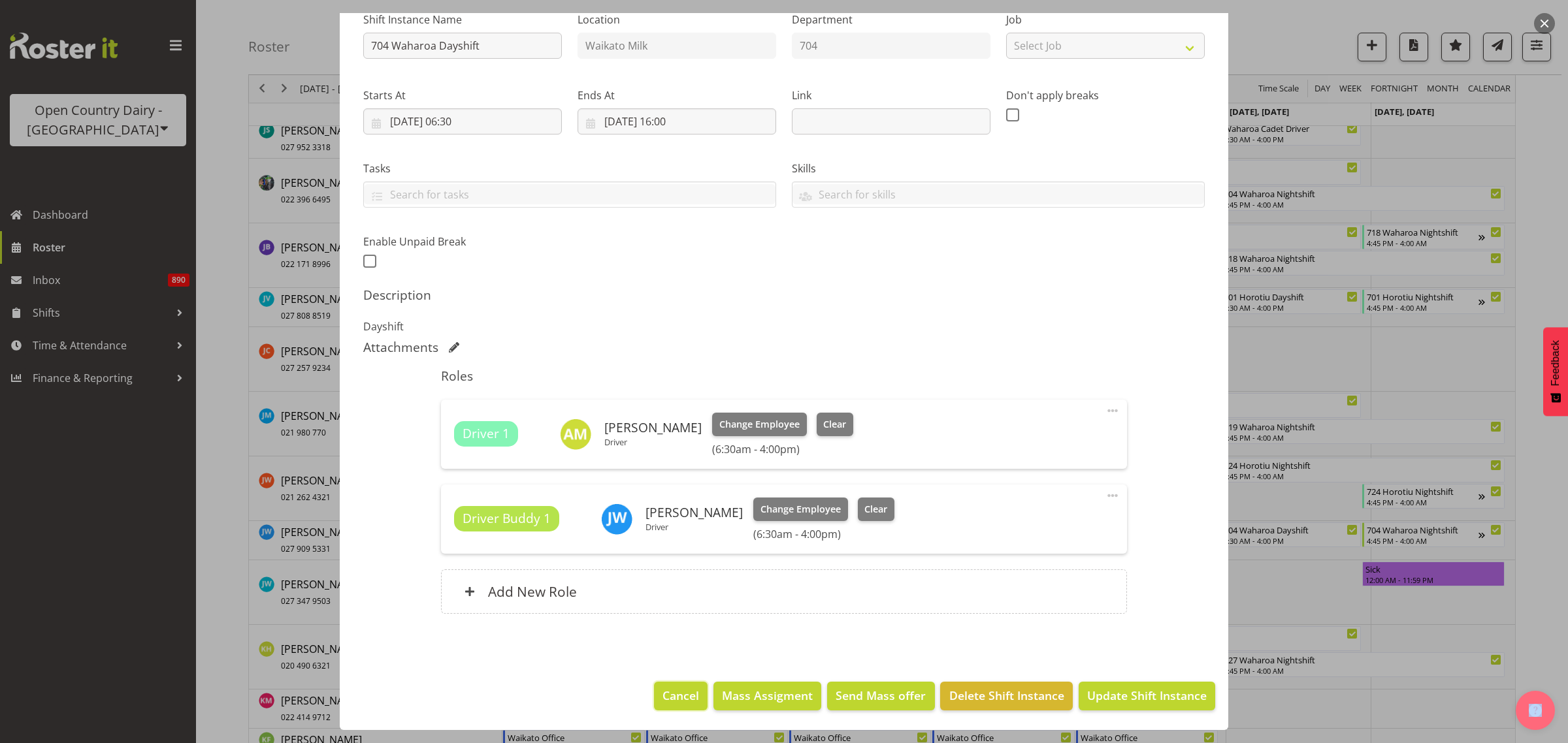
click at [669, 695] on span "Cancel" at bounding box center [681, 695] width 36 height 17
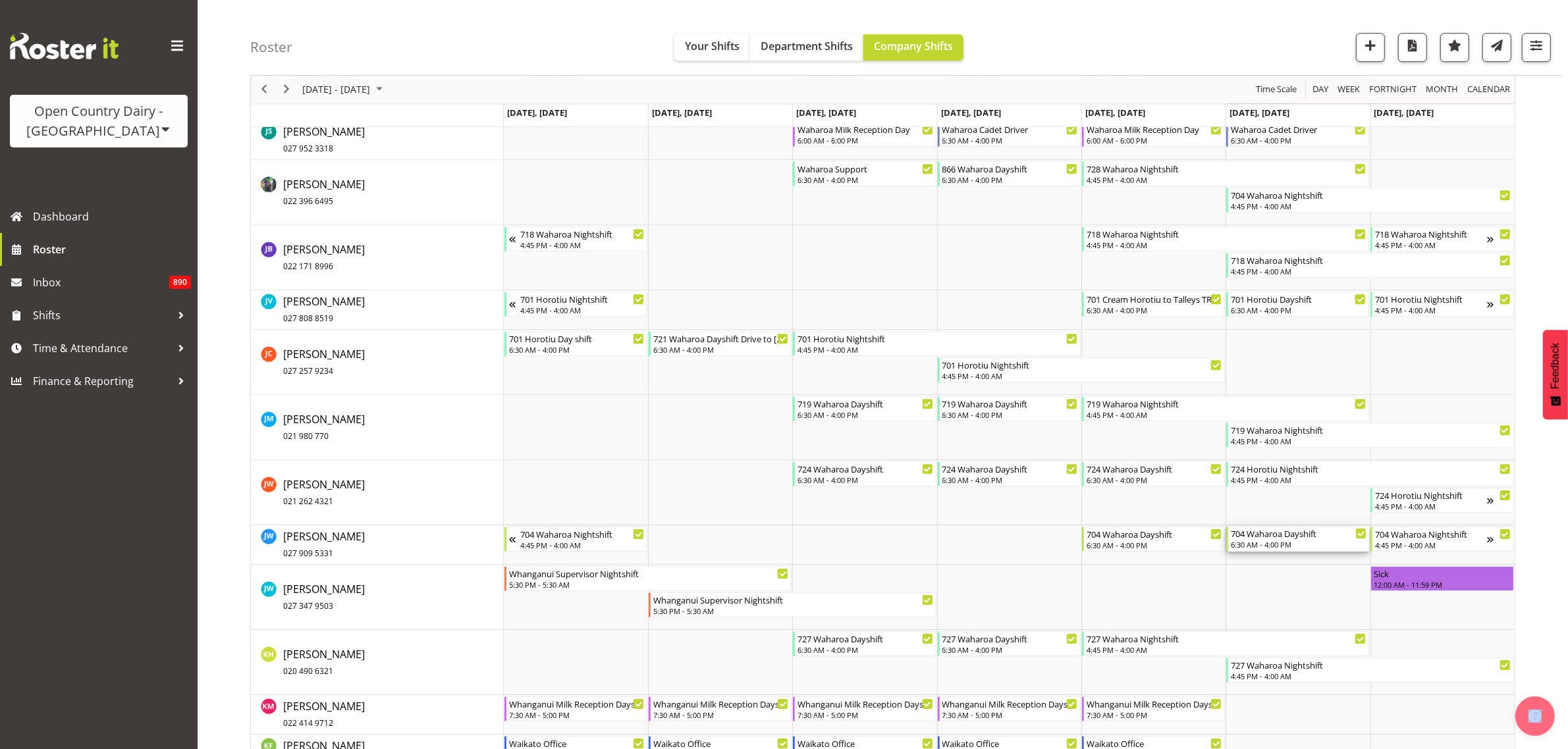
click at [1295, 535] on div "704 Waharoa Dayshift" at bounding box center [1298, 533] width 136 height 13
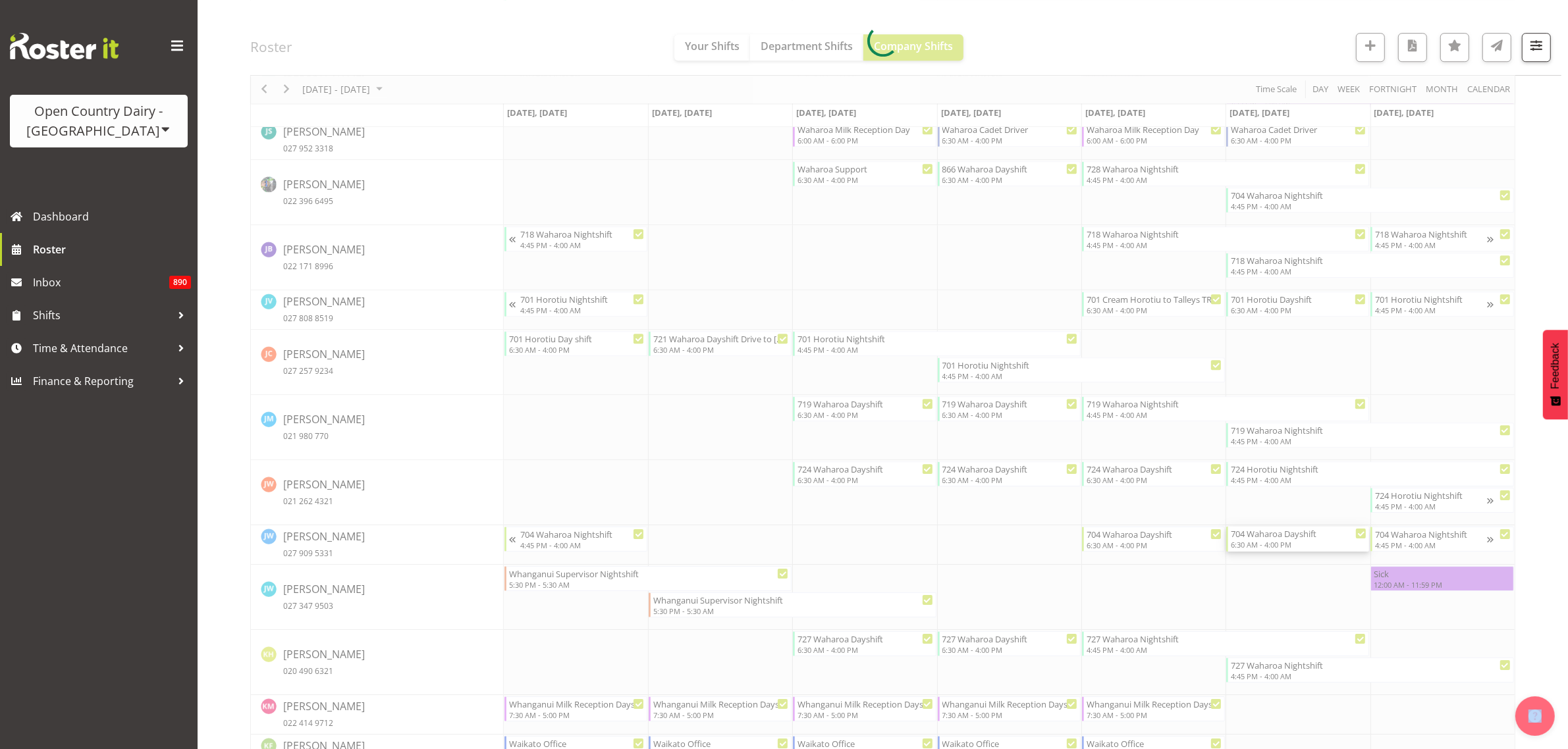
click at [1295, 535] on div at bounding box center [883, 41] width 1265 height 9860
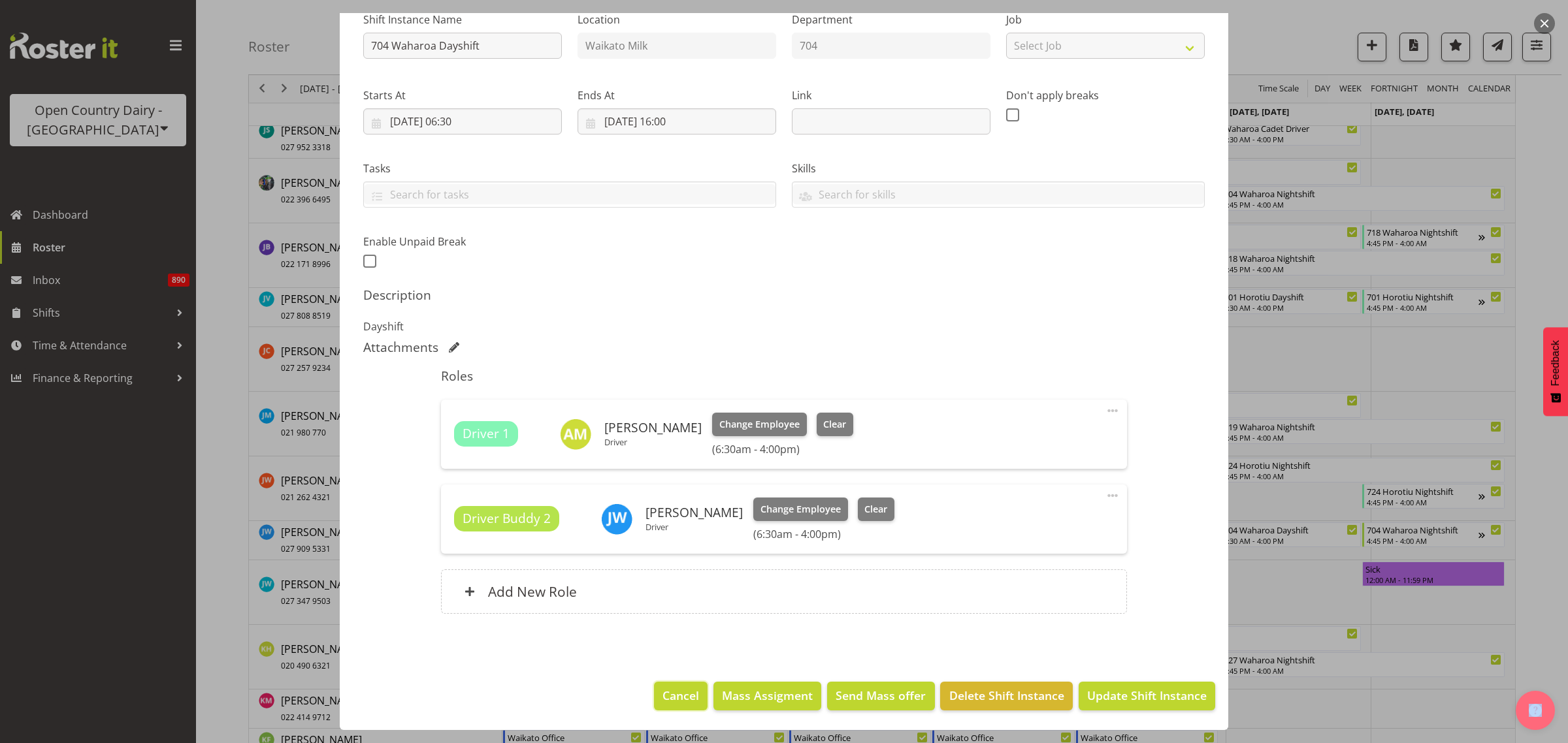
click at [680, 691] on span "Cancel" at bounding box center [681, 695] width 36 height 17
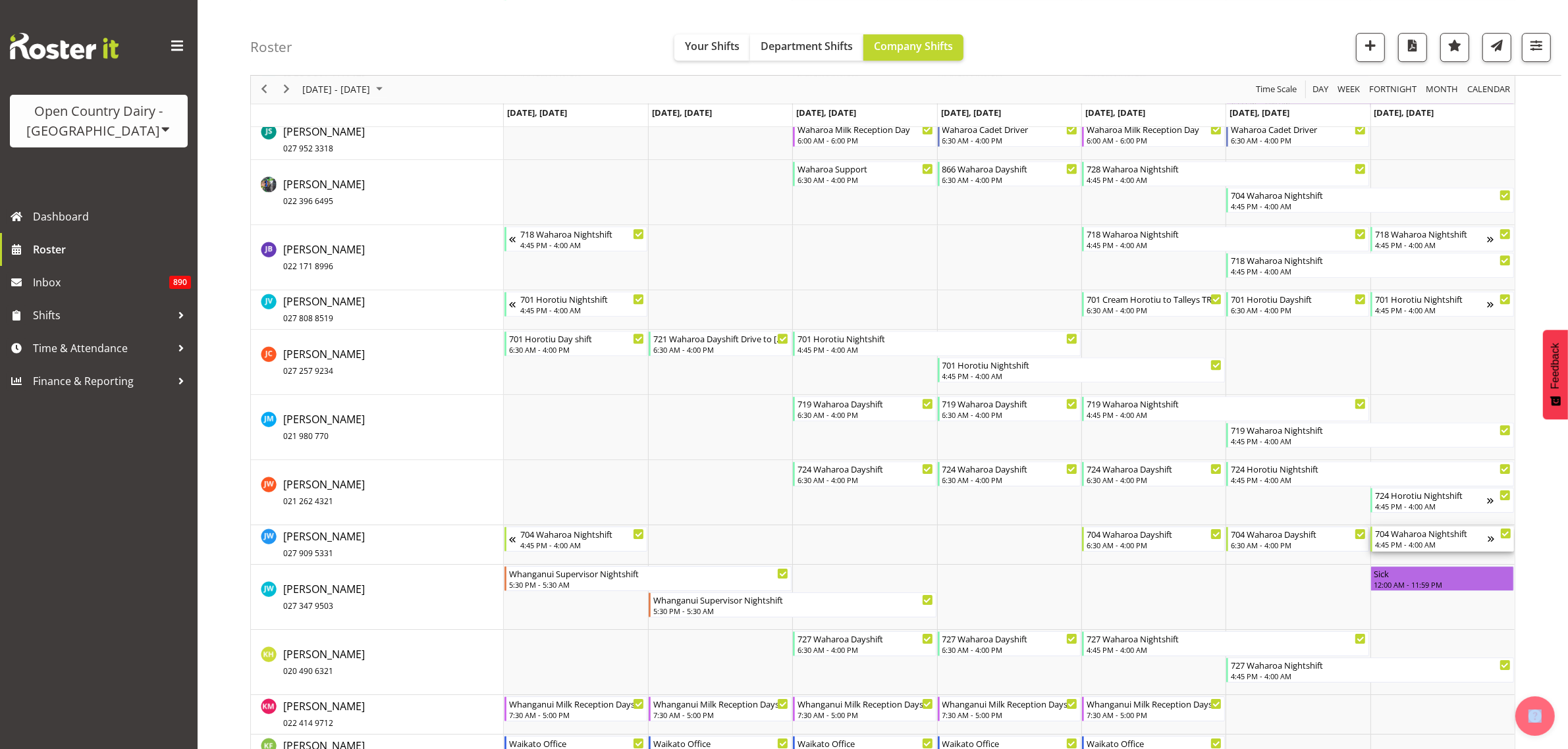
click at [1452, 541] on div "704 Waharoa Nightshift 4:45 PM - 4:00 AM" at bounding box center [1430, 539] width 112 height 25
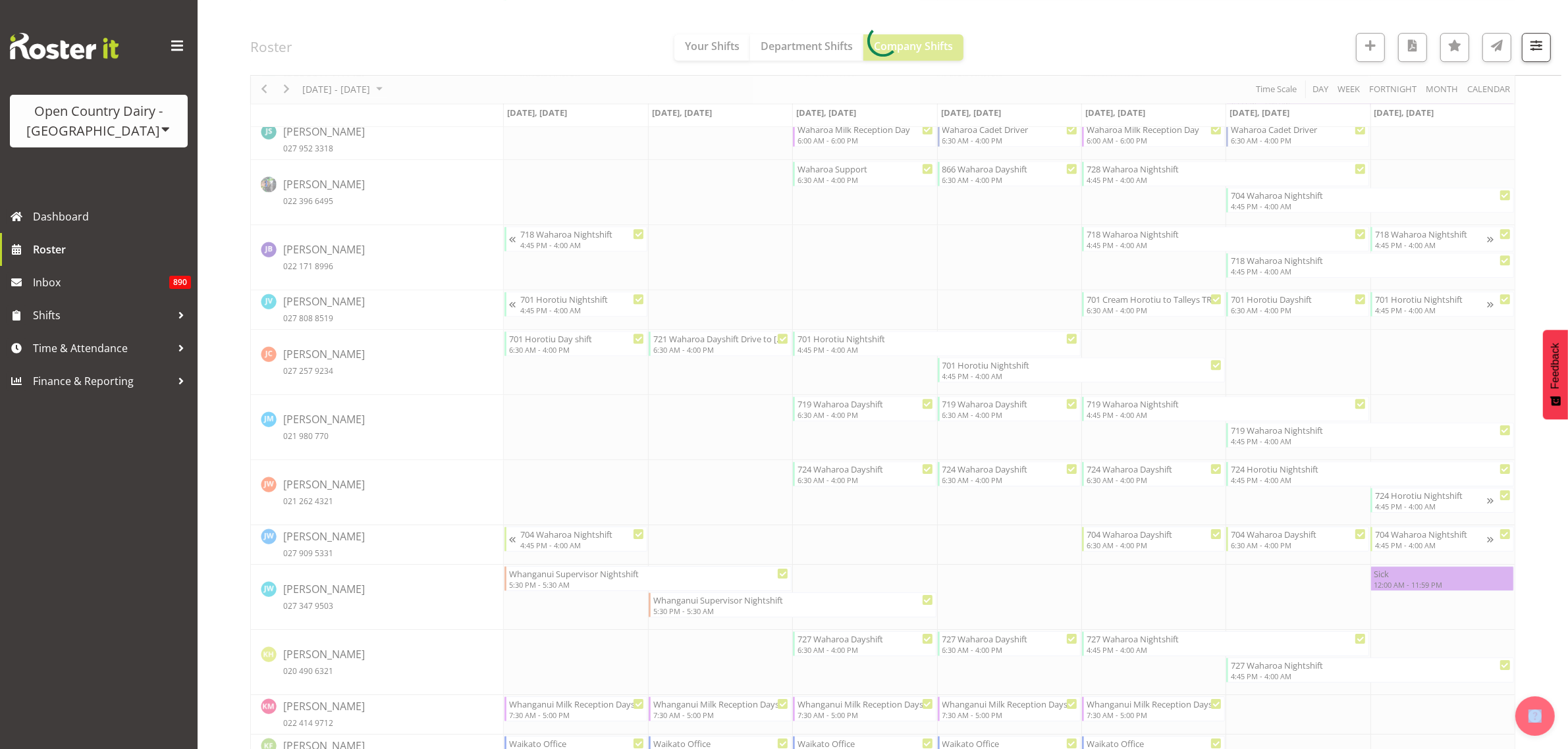
click at [1452, 541] on div at bounding box center [883, 41] width 1265 height 9860
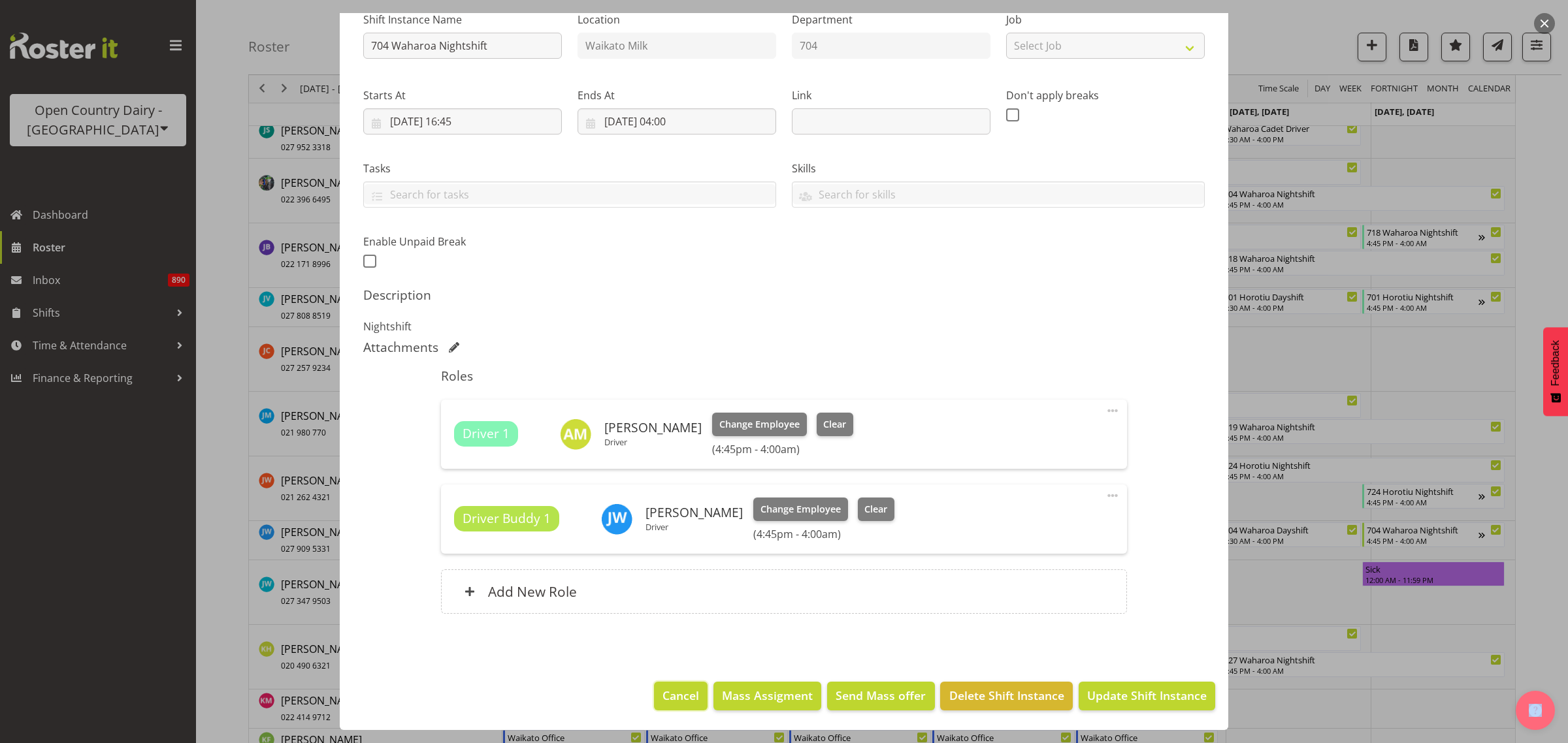
click at [678, 694] on span "Cancel" at bounding box center [681, 695] width 36 height 17
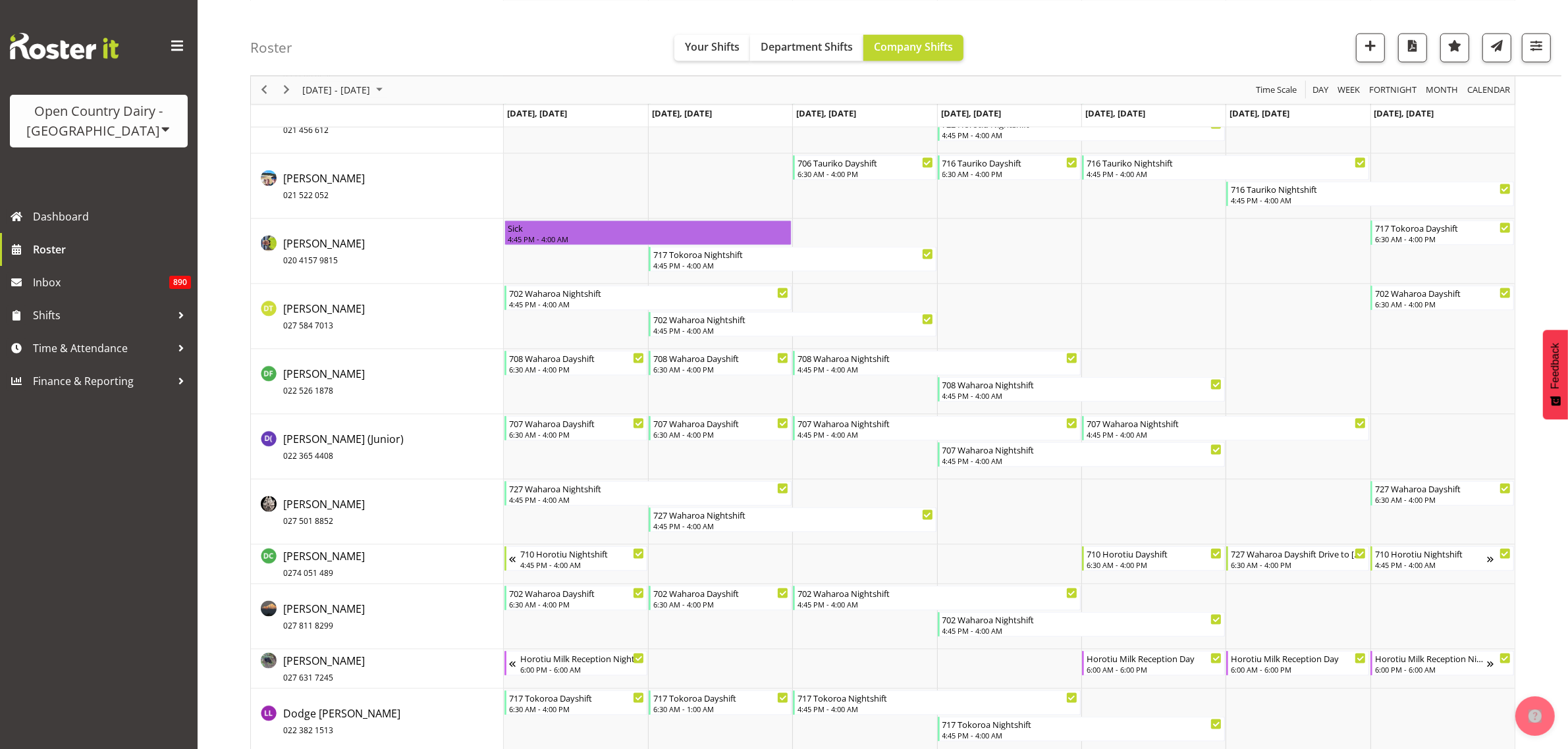
scroll to position [2386, 0]
